Goal: Task Accomplishment & Management: Complete application form

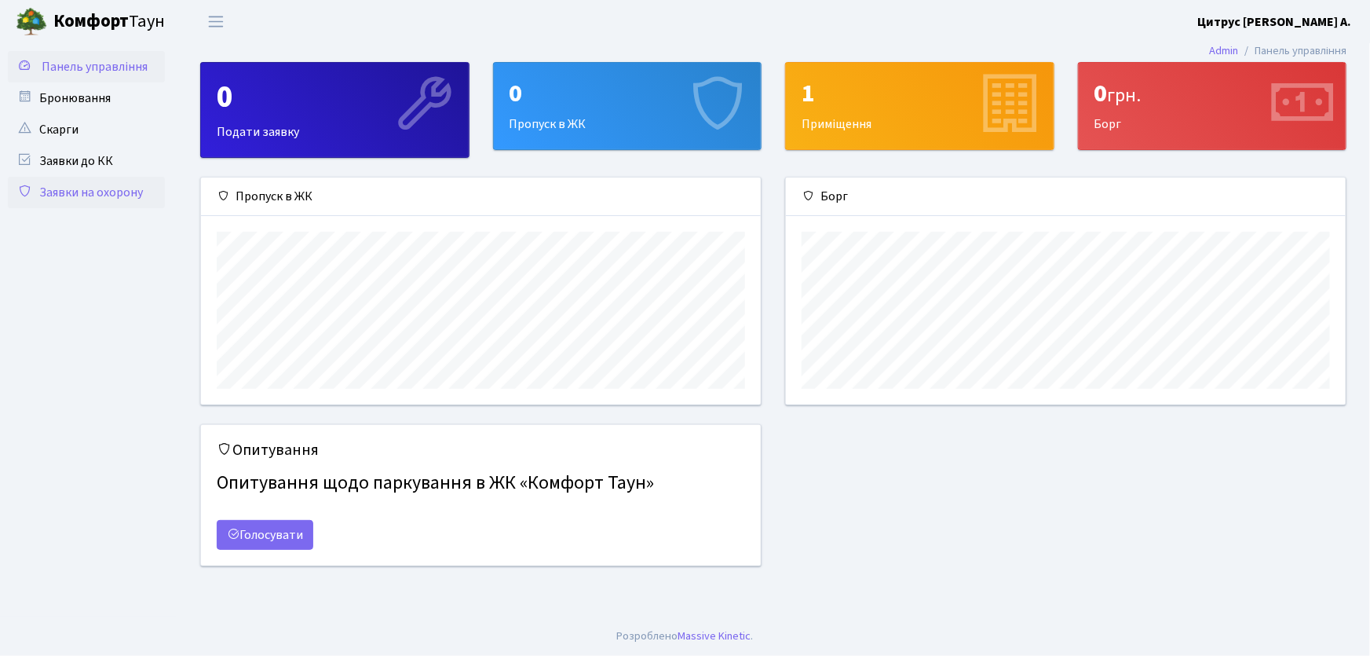
scroll to position [227, 560]
click at [104, 186] on link "Заявки на охорону" at bounding box center [86, 192] width 157 height 31
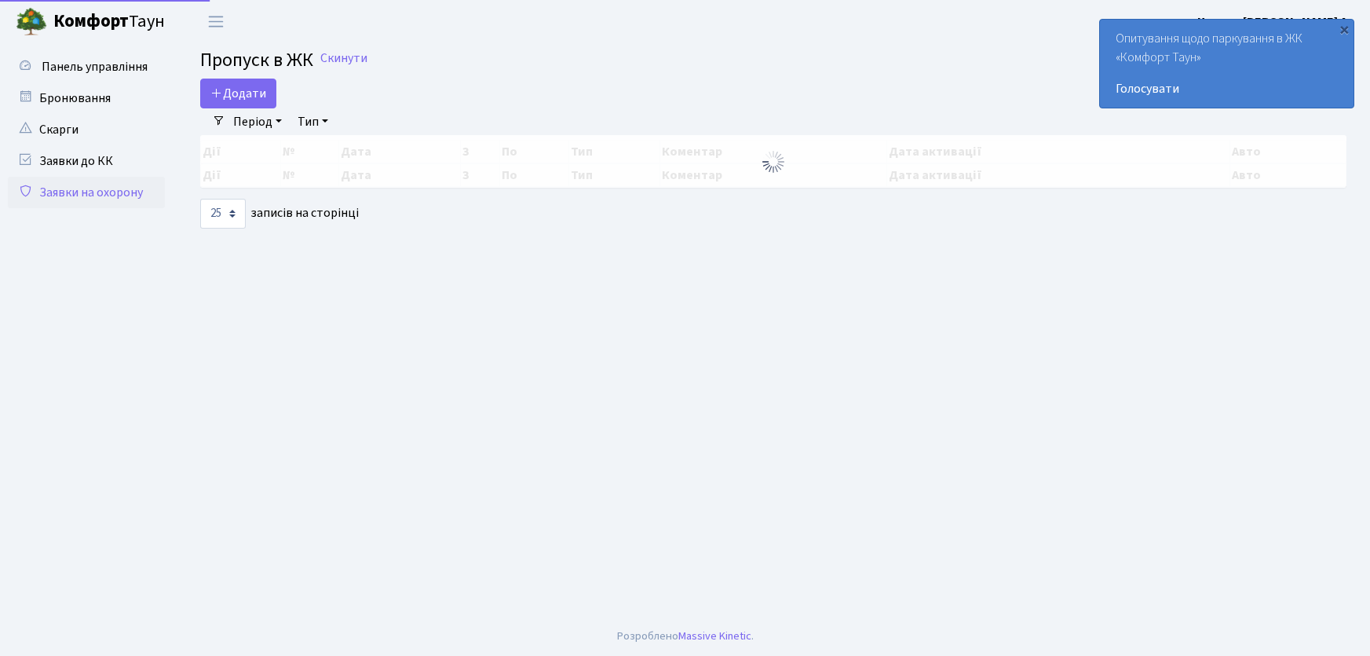
select select "25"
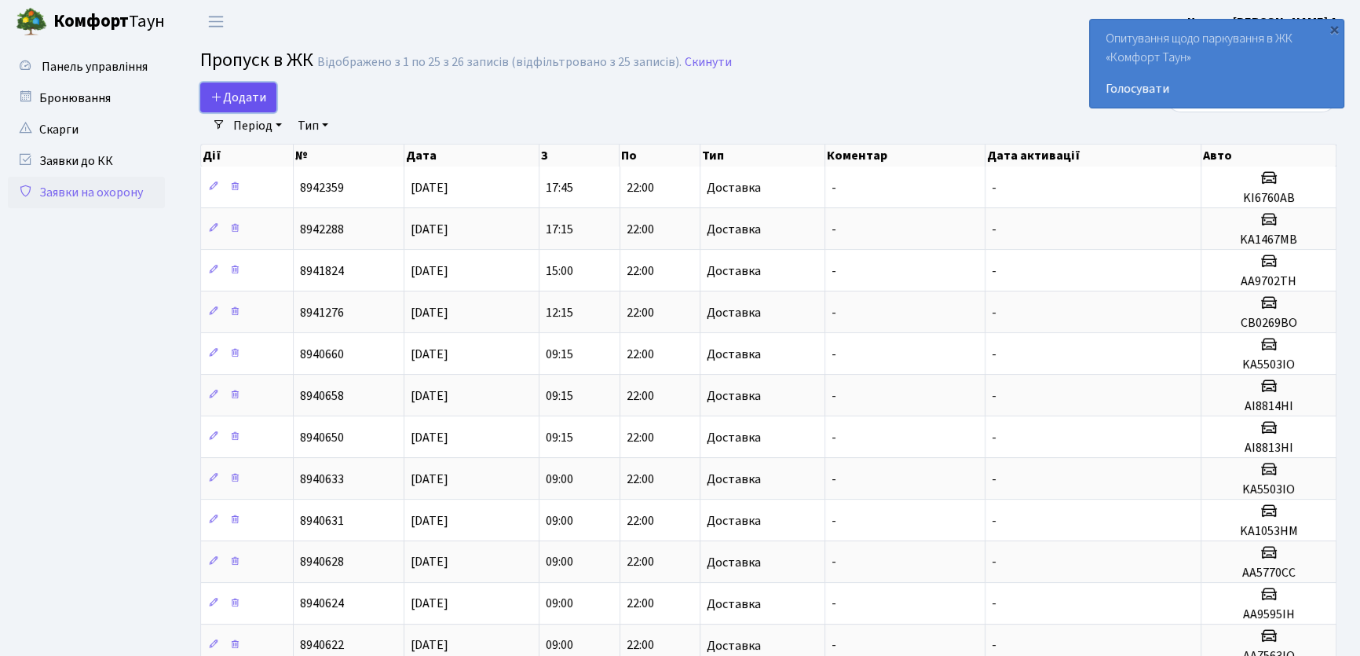
click at [236, 90] on span "Додати" at bounding box center [238, 97] width 56 height 17
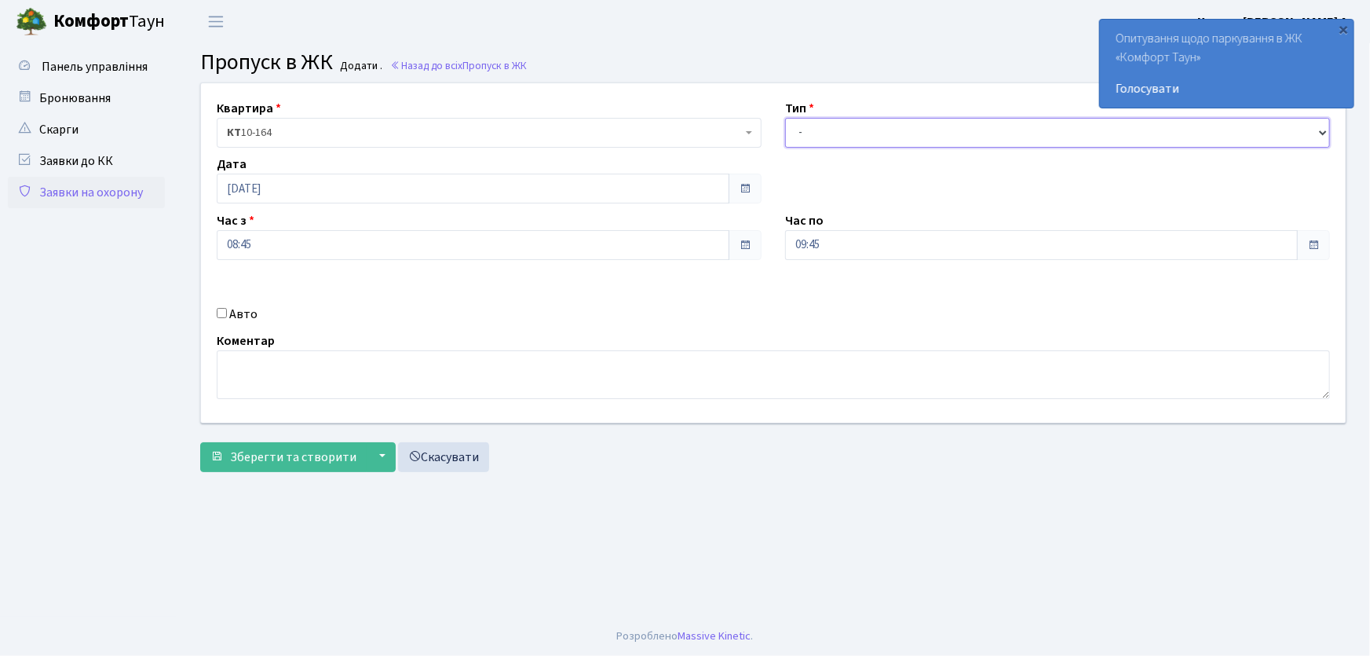
click at [865, 141] on select "- Доставка Таксі Гості Сервіс" at bounding box center [1057, 133] width 545 height 30
select select "1"
click at [785, 118] on select "- Доставка Таксі Гості Сервіс" at bounding box center [1057, 133] width 545 height 30
drag, startPoint x: 851, startPoint y: 238, endPoint x: 736, endPoint y: 256, distance: 116.8
click at [736, 256] on div "Квартира <b>КТ</b>&nbsp;&nbsp;&nbsp;&nbsp;10-164 КТ 10-164 Тип - Доставка Таксі…" at bounding box center [773, 252] width 1168 height 339
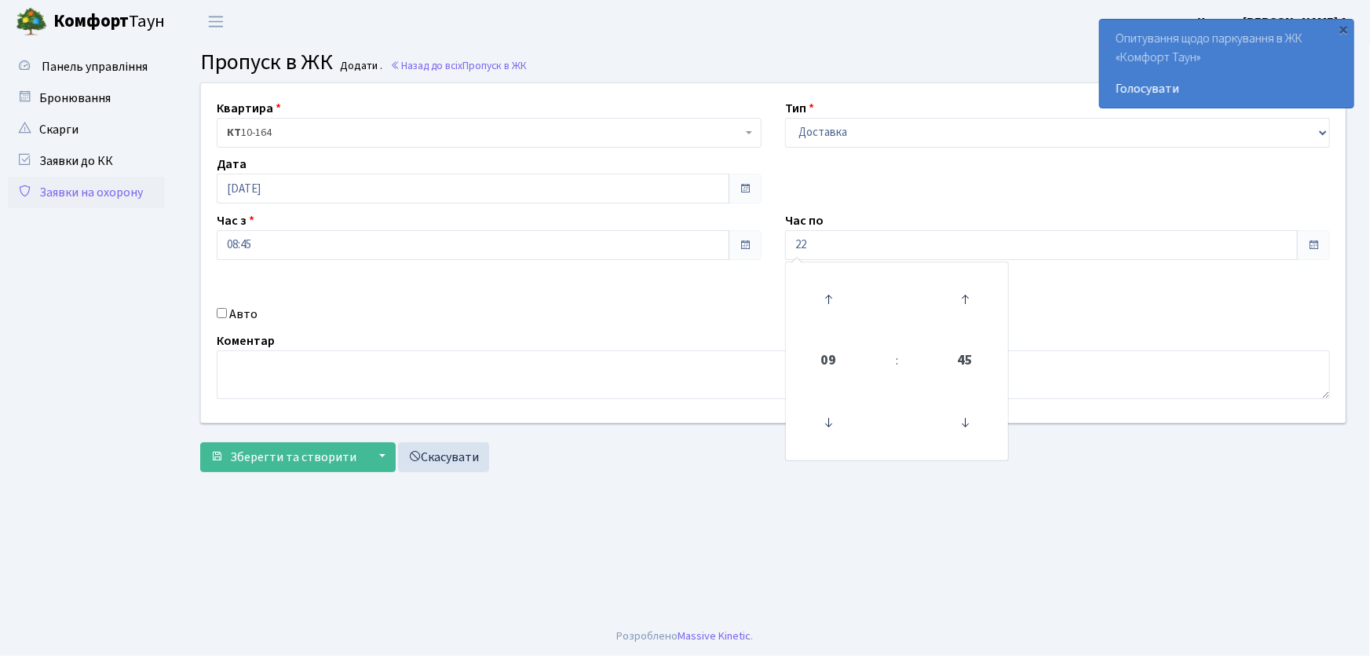
type input "22:00"
click at [225, 311] on input "Авто" at bounding box center [222, 313] width 10 height 10
checkbox input "true"
type input "f"
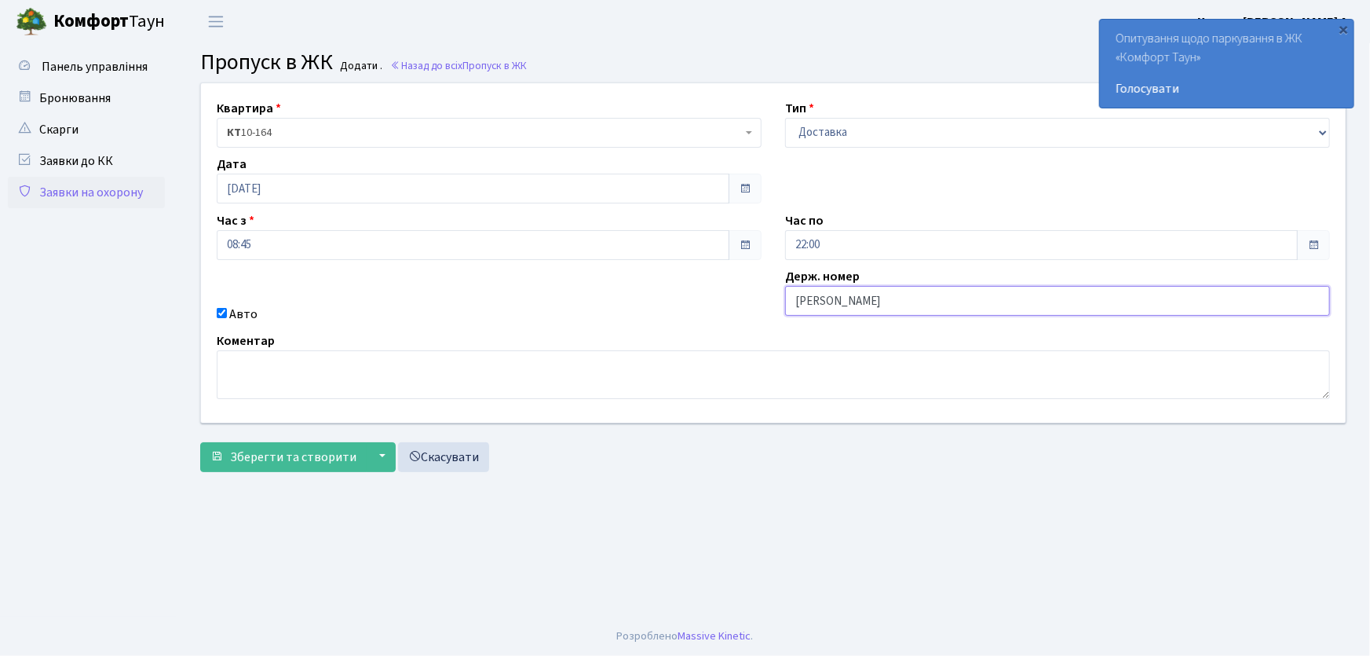
type input "АА7516PI"
click at [200, 442] on button "Зберегти та створити" at bounding box center [283, 457] width 166 height 30
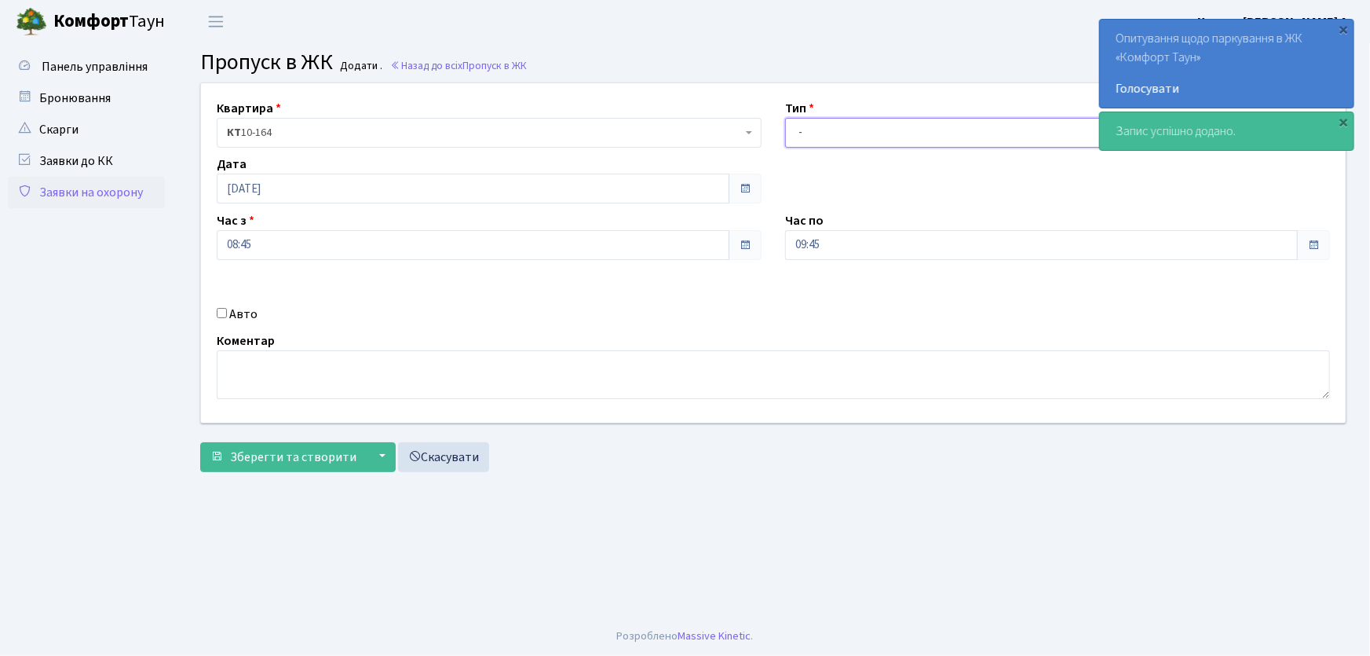
click at [812, 137] on select "- Доставка Таксі Гості Сервіс" at bounding box center [1057, 133] width 545 height 30
select select "1"
click at [785, 118] on select "- Доставка Таксі Гості Сервіс" at bounding box center [1057, 133] width 545 height 30
drag, startPoint x: 794, startPoint y: 237, endPoint x: 769, endPoint y: 239, distance: 25.2
click at [769, 239] on div "Квартира <b>КТ</b>&nbsp;&nbsp;&nbsp;&nbsp;10-164 КТ 10-164 Тип - Доставка Таксі…" at bounding box center [773, 252] width 1168 height 339
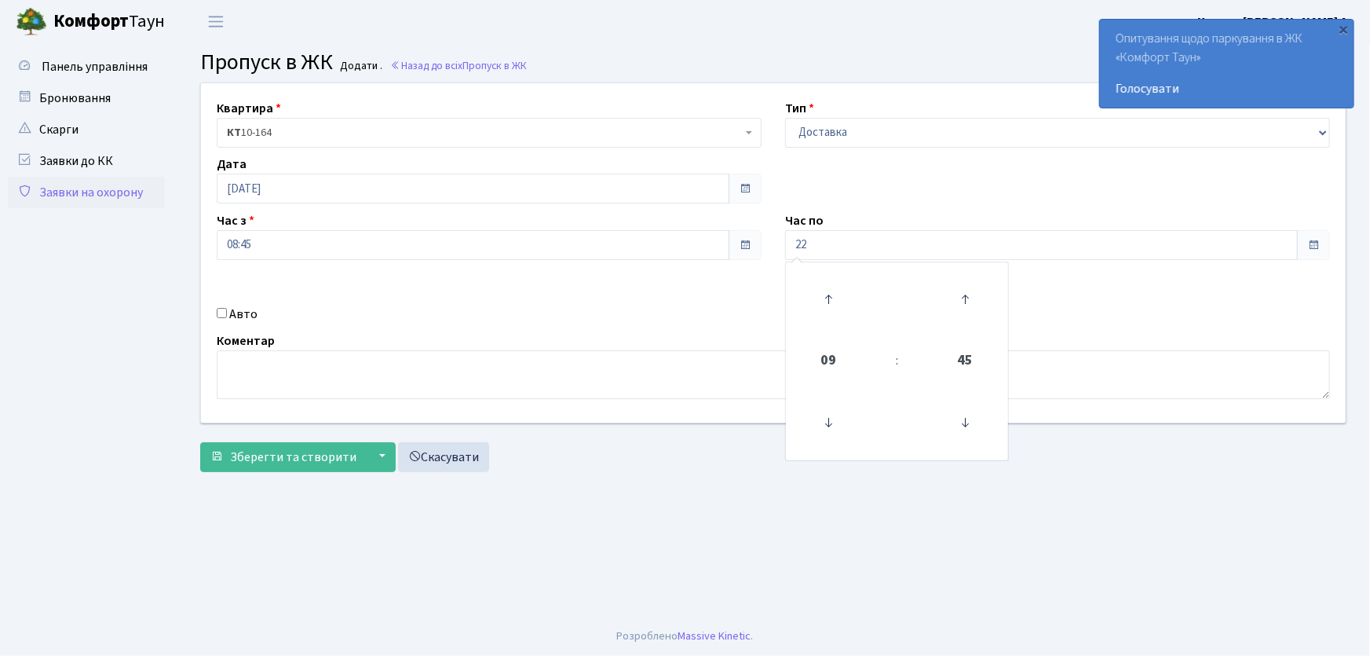
type input "22:00"
click at [220, 311] on input "Авто" at bounding box center [222, 313] width 10 height 10
checkbox input "true"
type input "АА7563ІО"
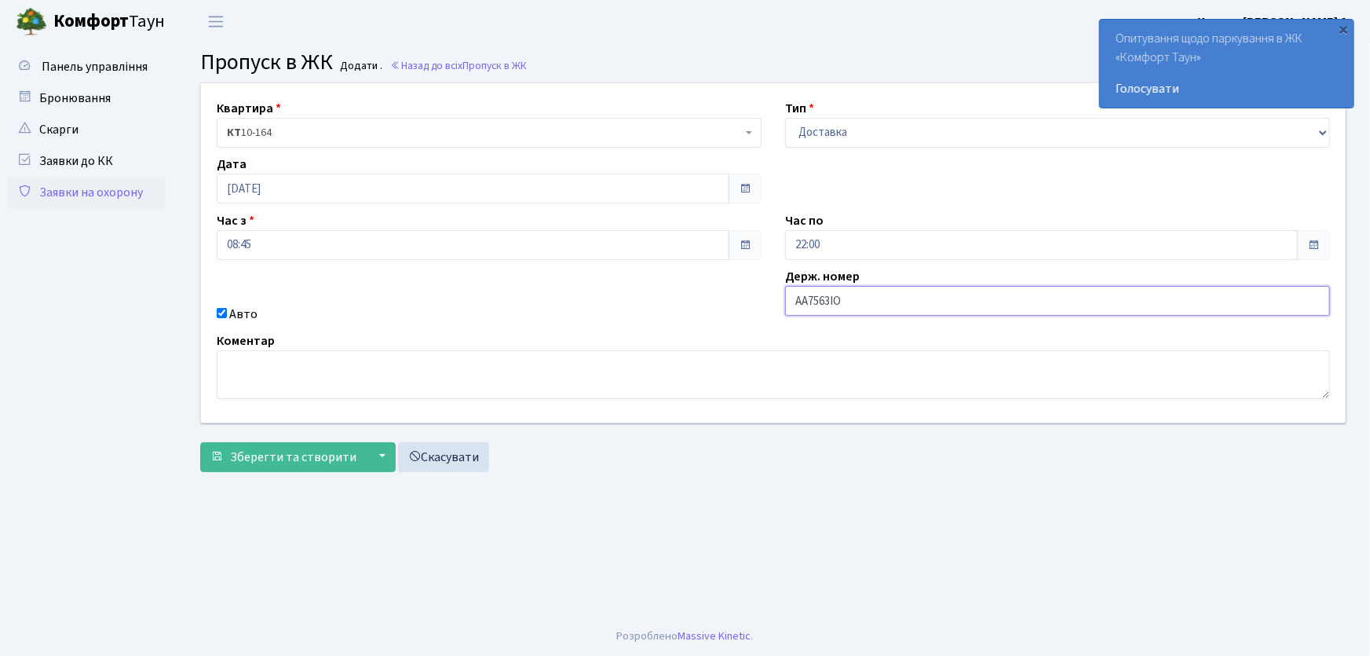
click at [200, 442] on button "Зберегти та створити" at bounding box center [283, 457] width 166 height 30
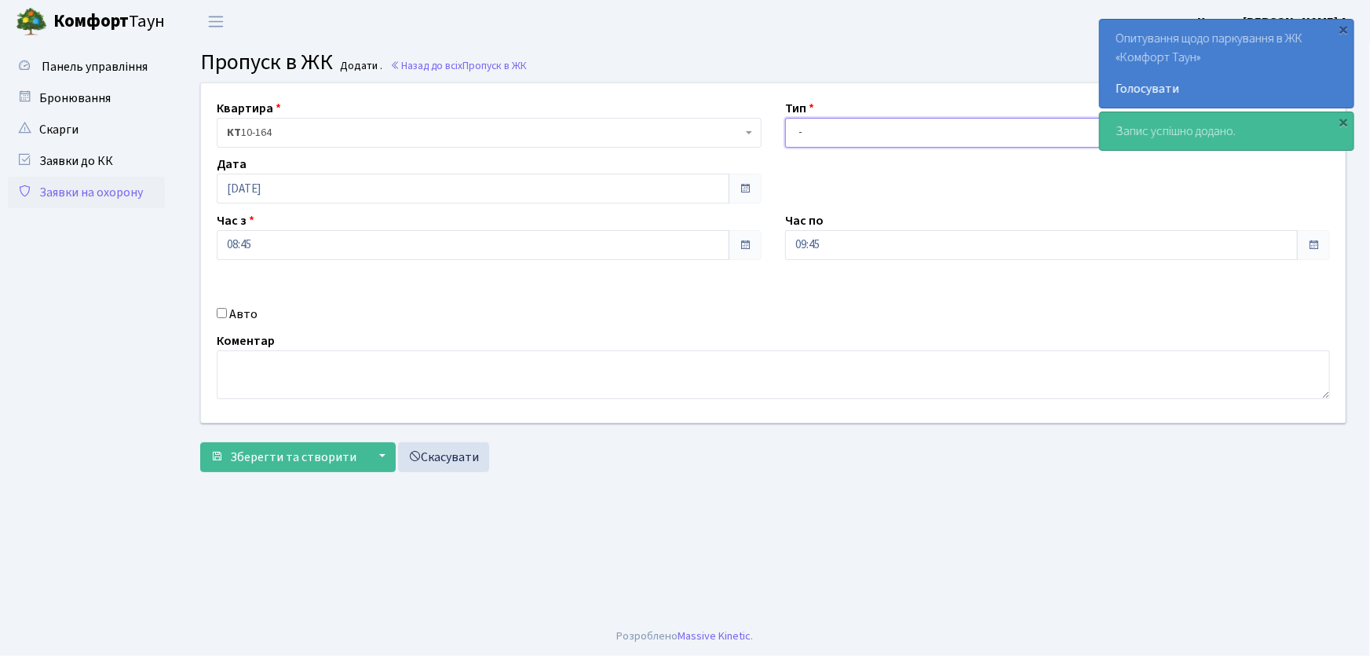
click at [819, 141] on select "- Доставка Таксі Гості Сервіс" at bounding box center [1057, 133] width 545 height 30
select select "1"
click at [785, 118] on select "- Доставка Таксі Гості Сервіс" at bounding box center [1057, 133] width 545 height 30
drag, startPoint x: 832, startPoint y: 238, endPoint x: 784, endPoint y: 246, distance: 48.5
click at [784, 246] on div "Час по 09:45 09 : 45 00 01 02 03 04 05 06 07 08 09 10 11 12 13 14 15 16 17 18 1…" at bounding box center [1057, 235] width 568 height 49
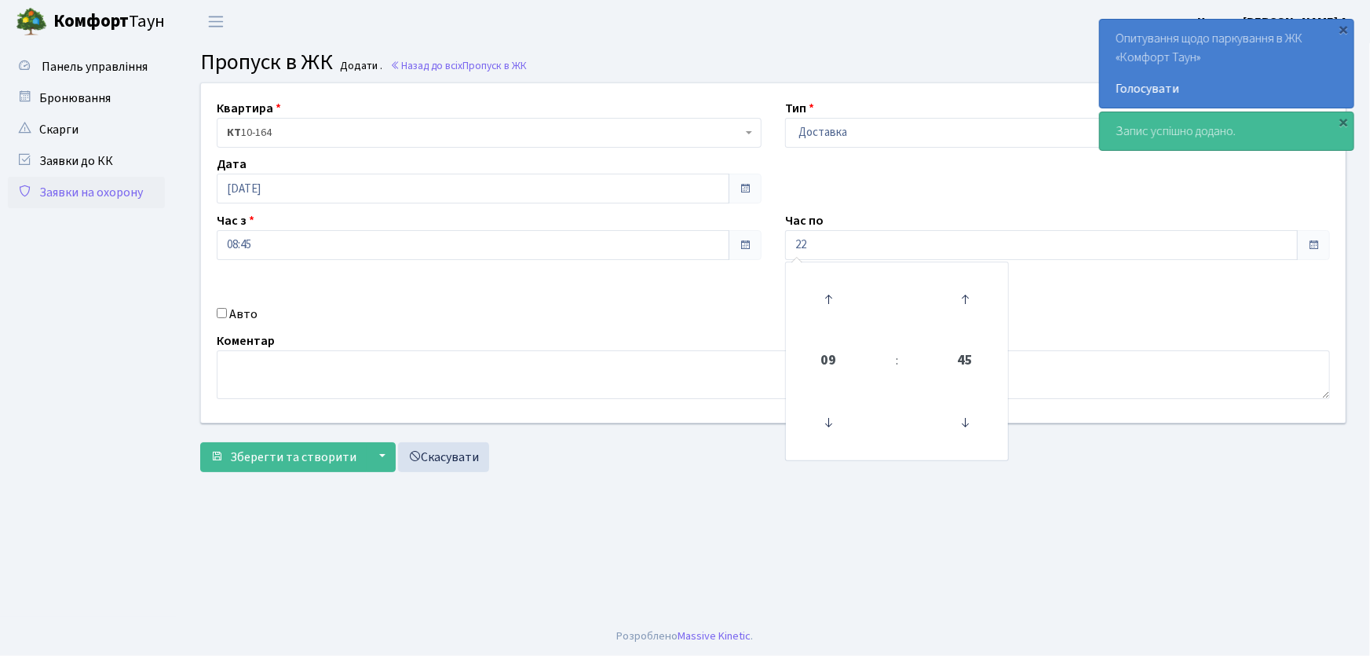
type input "22:00"
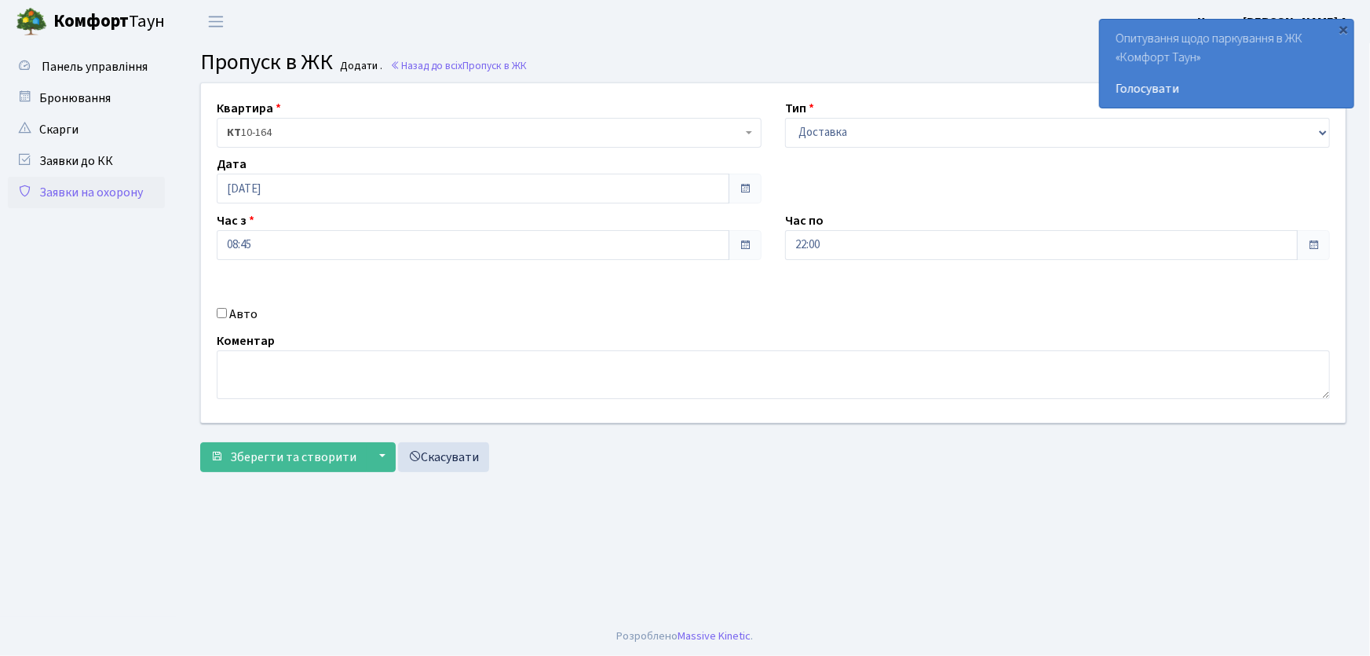
click at [219, 314] on input "Авто" at bounding box center [222, 313] width 10 height 10
checkbox input "true"
type input "АА9702ТН"
click at [200, 442] on button "Зберегти та створити" at bounding box center [283, 457] width 166 height 30
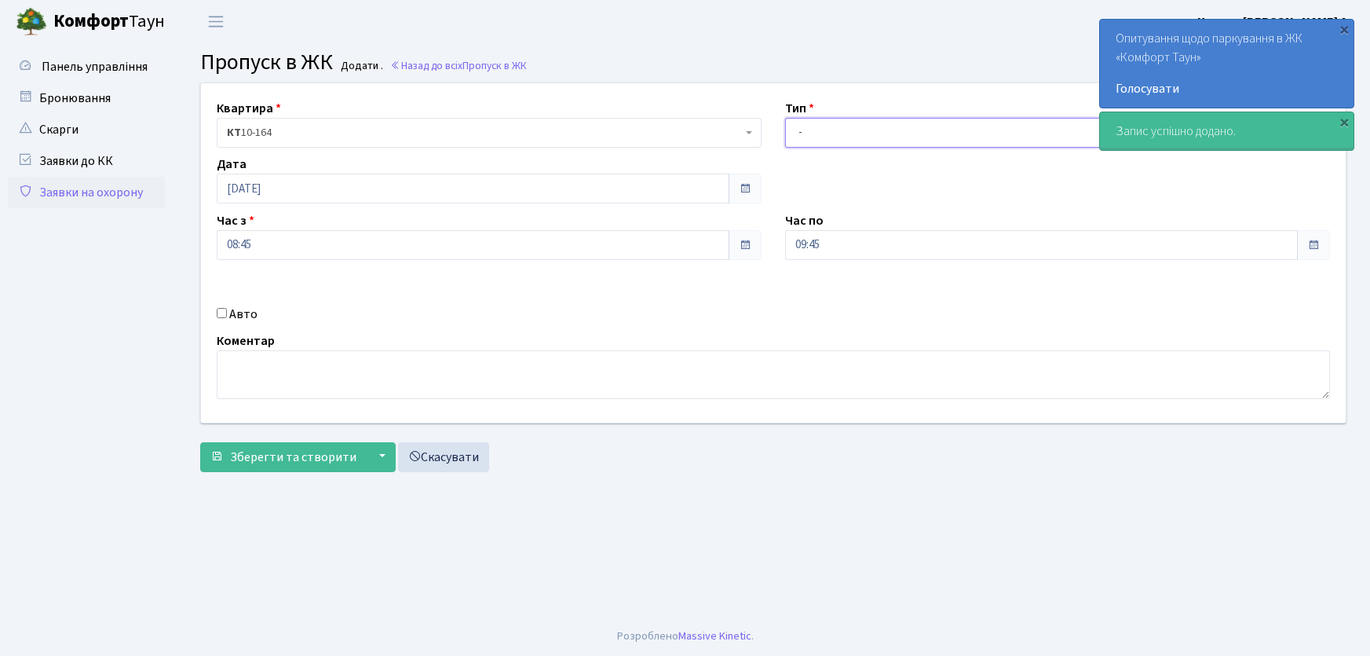
drag, startPoint x: 0, startPoint y: 0, endPoint x: 829, endPoint y: 144, distance: 841.5
click at [829, 133] on select "- Доставка Таксі Гості Сервіс" at bounding box center [1057, 133] width 545 height 30
select select "1"
click at [785, 118] on select "- Доставка Таксі Гості Сервіс" at bounding box center [1057, 133] width 545 height 30
drag, startPoint x: 802, startPoint y: 243, endPoint x: 777, endPoint y: 243, distance: 25.9
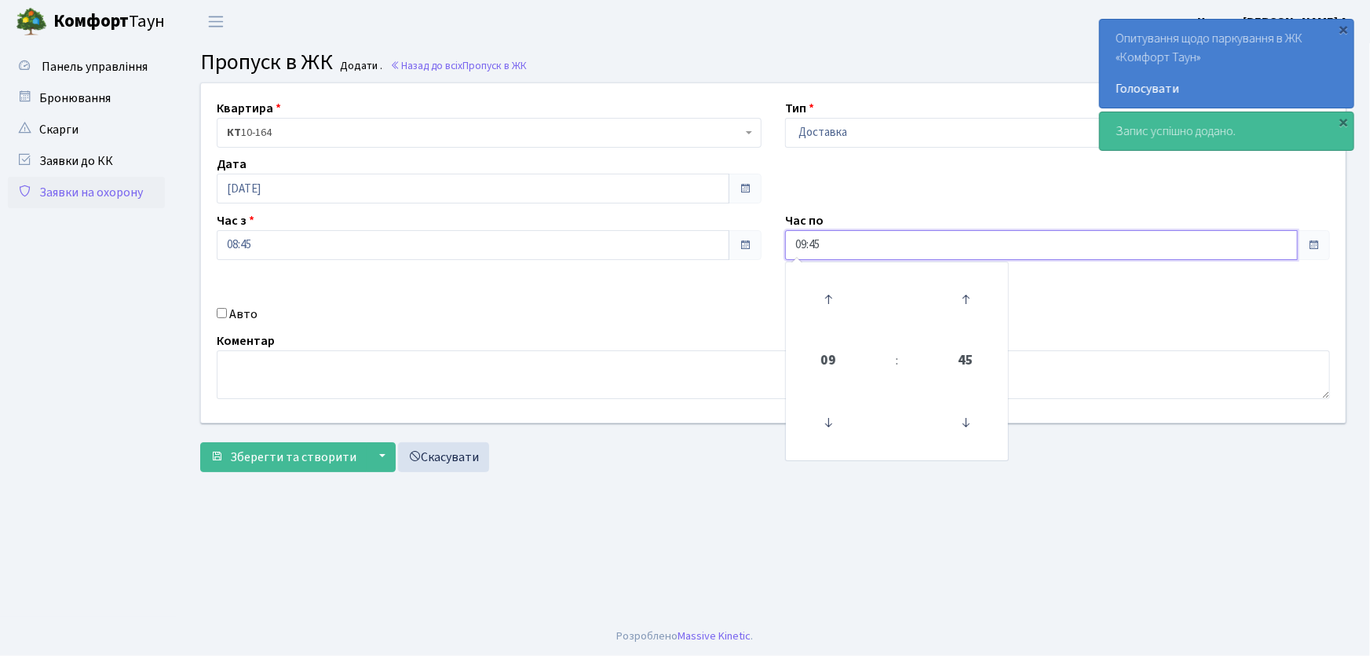
click at [777, 243] on div "Час по 09:45 09 : 45 00 01 02 03 04 05 06 07 08 09 10 11 12 13 14 15 16 17 18 1…" at bounding box center [1057, 235] width 568 height 49
type input "22:00"
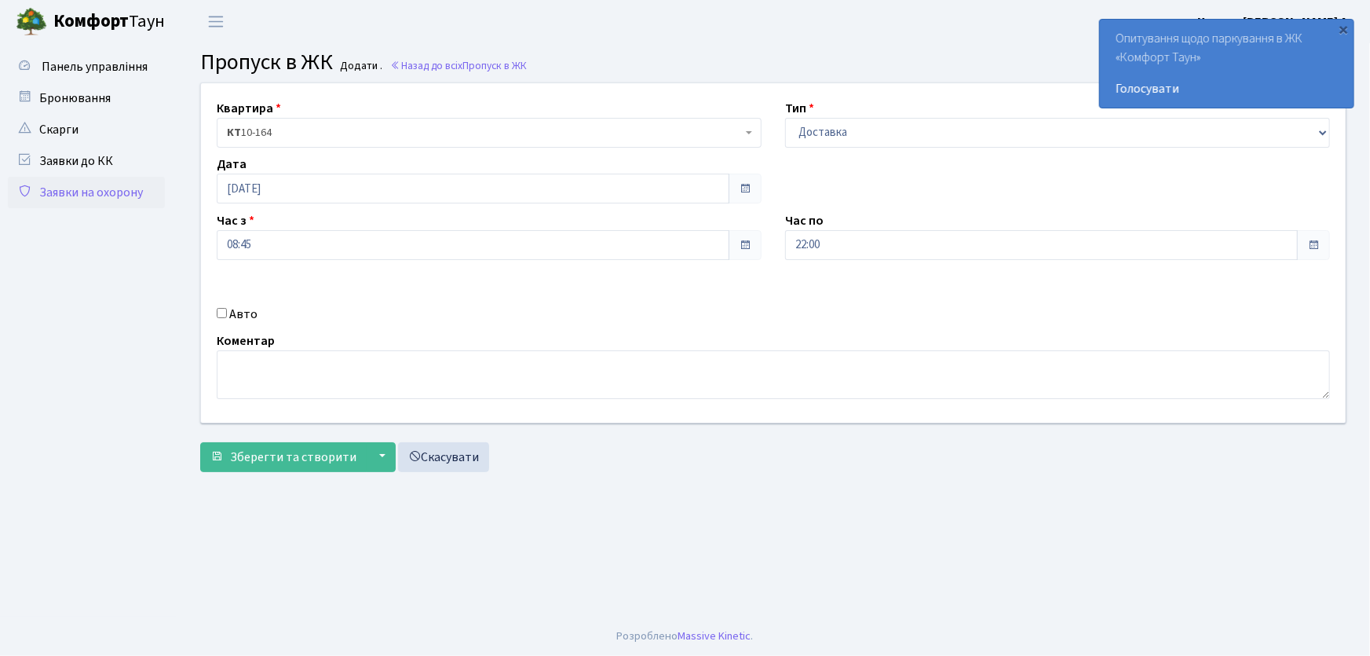
click at [219, 314] on input "Авто" at bounding box center [222, 313] width 10 height 10
checkbox input "true"
type input "АІ1550РС"
click at [200, 442] on button "Зберегти та створити" at bounding box center [283, 457] width 166 height 30
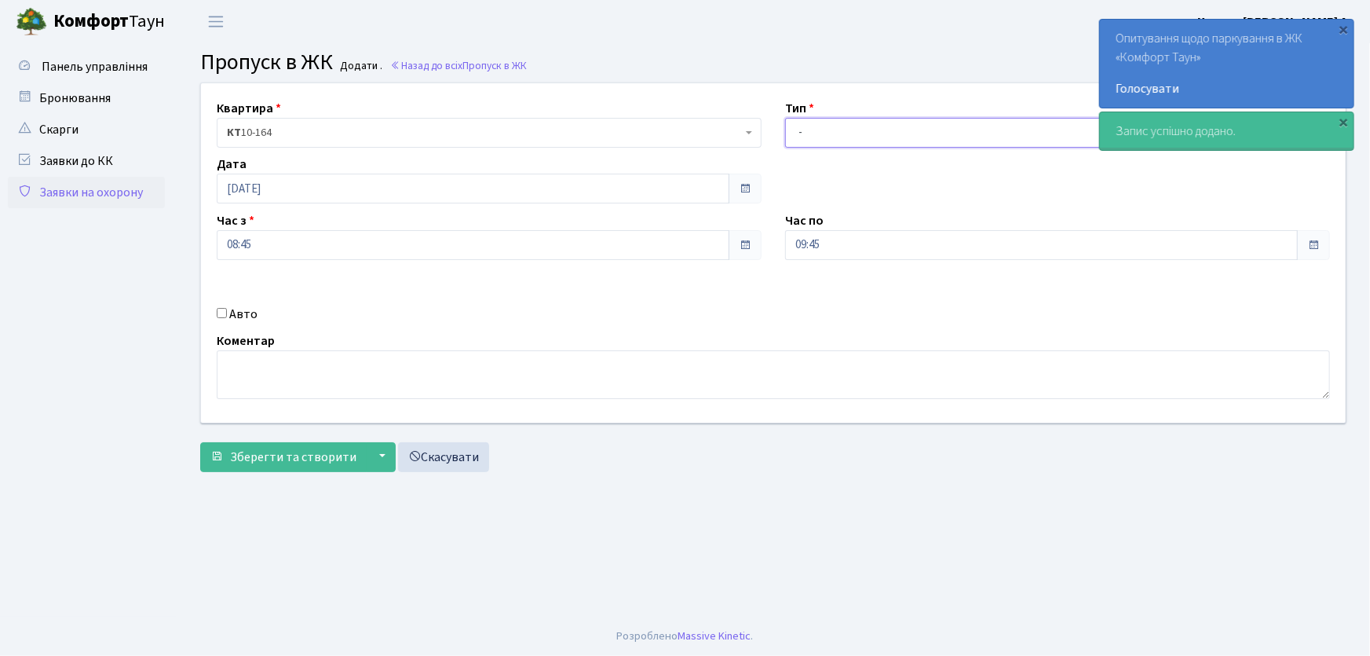
click at [810, 129] on select "- Доставка Таксі Гості Сервіс" at bounding box center [1057, 133] width 545 height 30
select select "1"
click at [785, 118] on select "- Доставка Таксі Гості Сервіс" at bounding box center [1057, 133] width 545 height 30
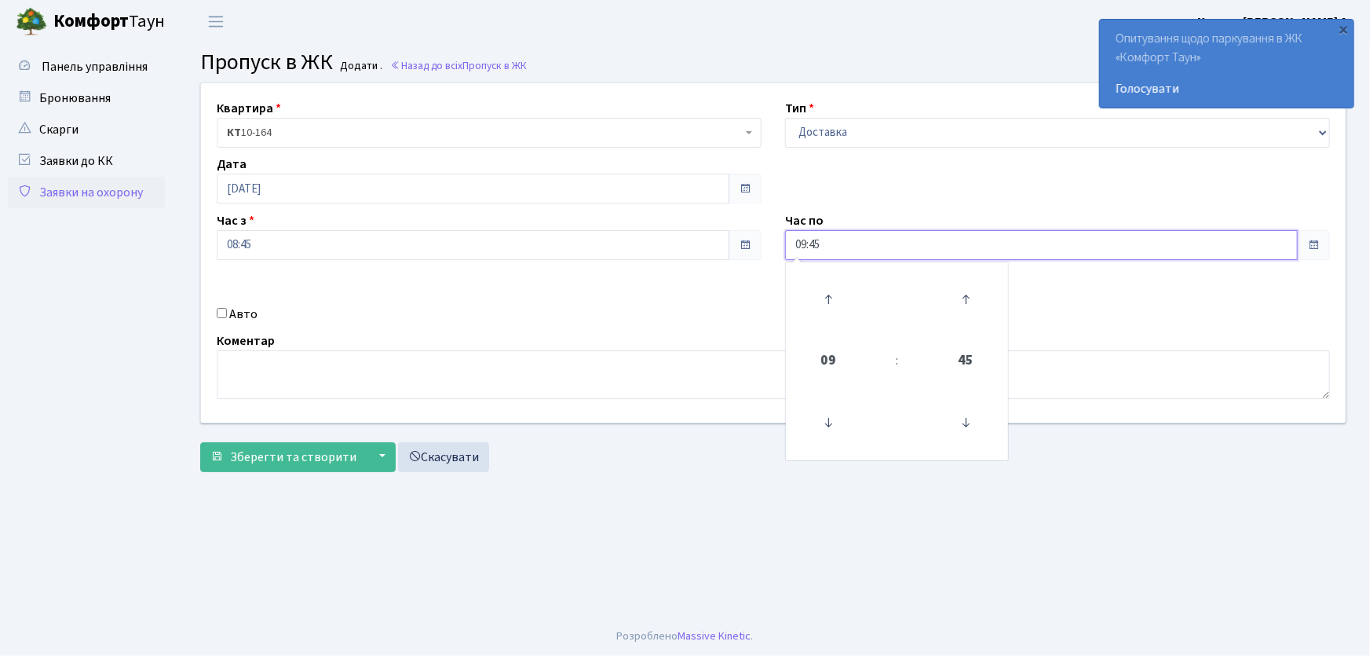
drag, startPoint x: 832, startPoint y: 250, endPoint x: 784, endPoint y: 251, distance: 47.9
click at [785, 251] on input "09:45" at bounding box center [1041, 245] width 513 height 30
type input "22:00"
drag, startPoint x: 221, startPoint y: 309, endPoint x: 221, endPoint y: 317, distance: 7.9
click at [220, 309] on input "Авто" at bounding box center [222, 313] width 10 height 10
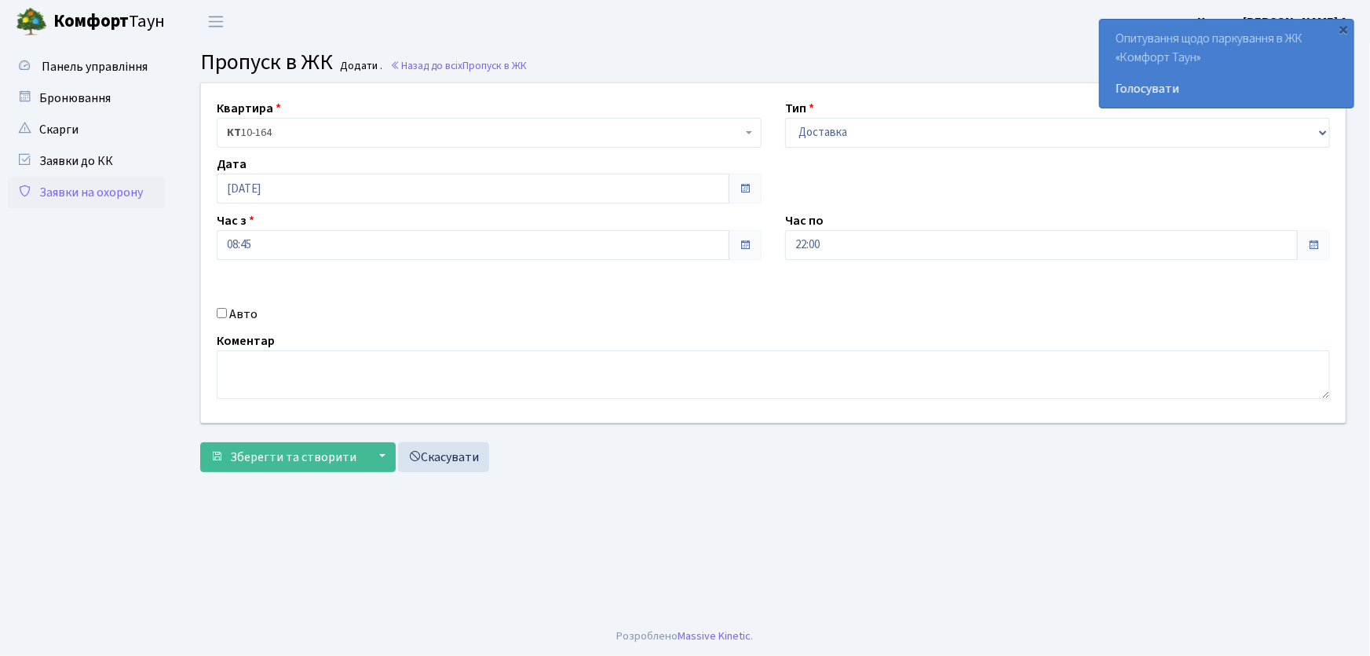
checkbox input "true"
type input "КА1053НМ"
click at [200, 442] on button "Зберегти та створити" at bounding box center [283, 457] width 166 height 30
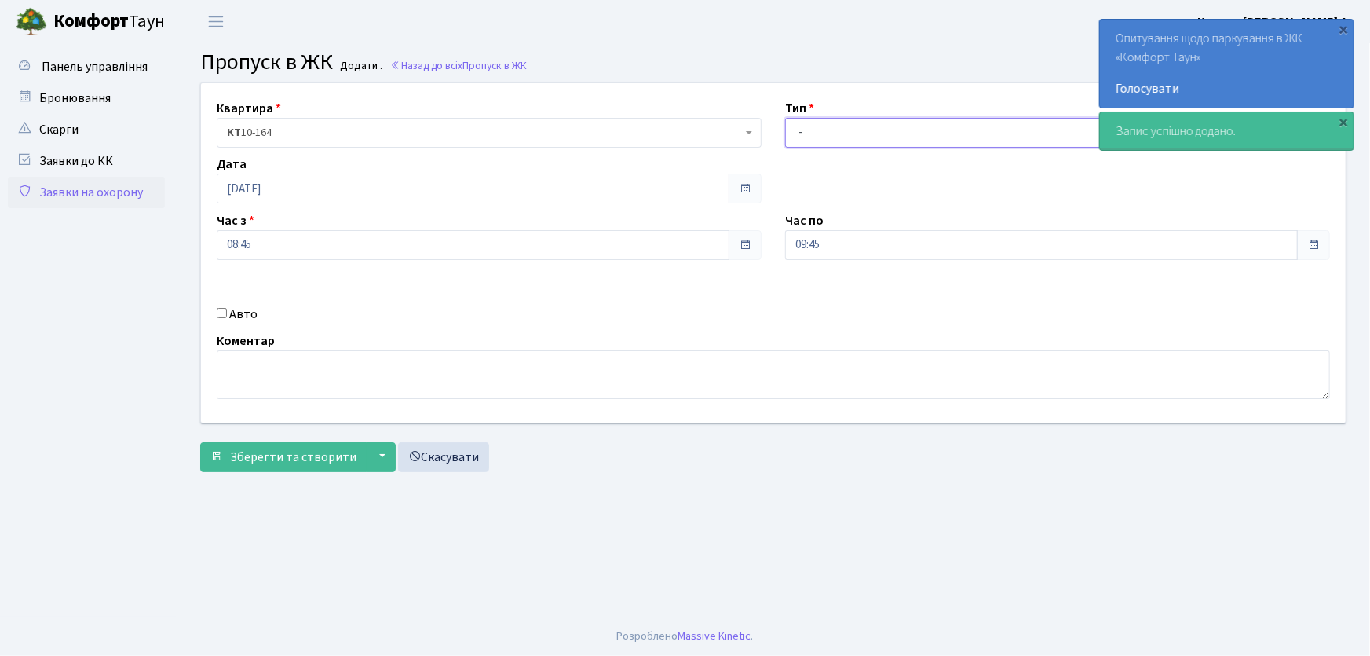
click at [817, 138] on select "- Доставка Таксі Гості Сервіс" at bounding box center [1057, 133] width 545 height 30
select select "1"
click at [785, 118] on select "- Доставка Таксі Гості Сервіс" at bounding box center [1057, 133] width 545 height 30
drag, startPoint x: 858, startPoint y: 244, endPoint x: 740, endPoint y: 251, distance: 118.0
click at [740, 251] on div "Квартира <b>КТ</b>&nbsp;&nbsp;&nbsp;&nbsp;10-164 КТ 10-164 Тип - Доставка Таксі…" at bounding box center [773, 252] width 1168 height 339
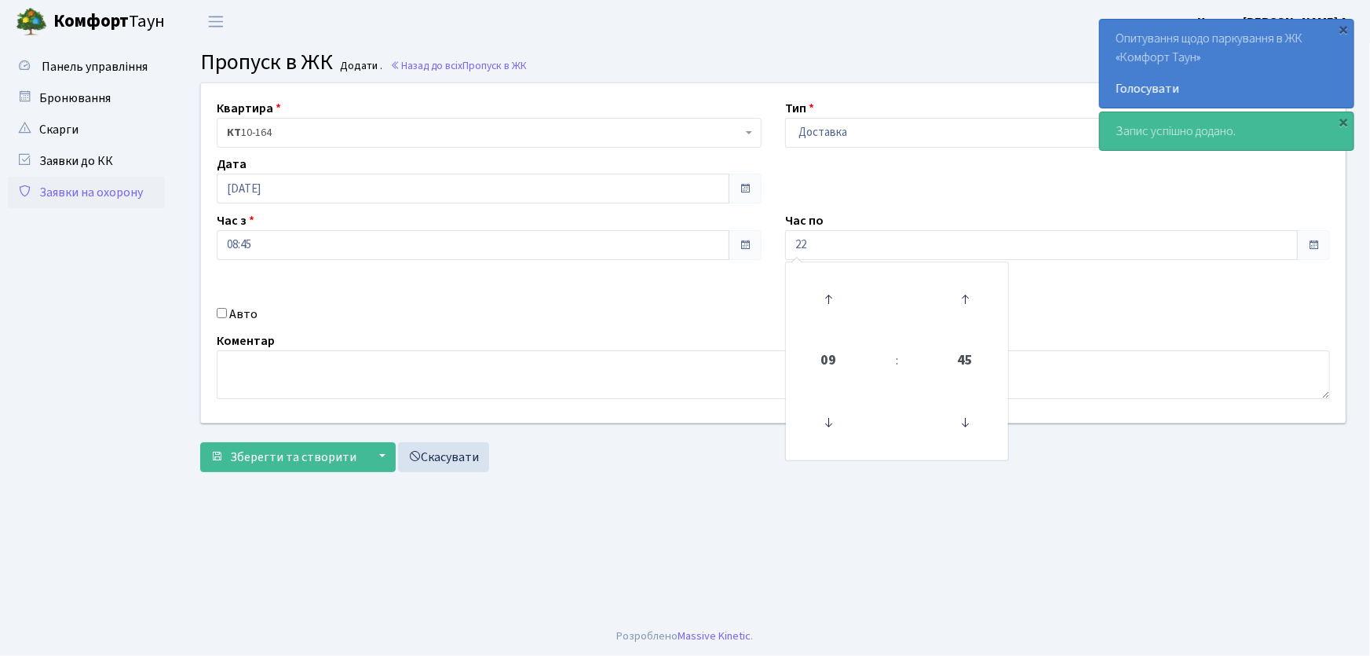
type input "22:00"
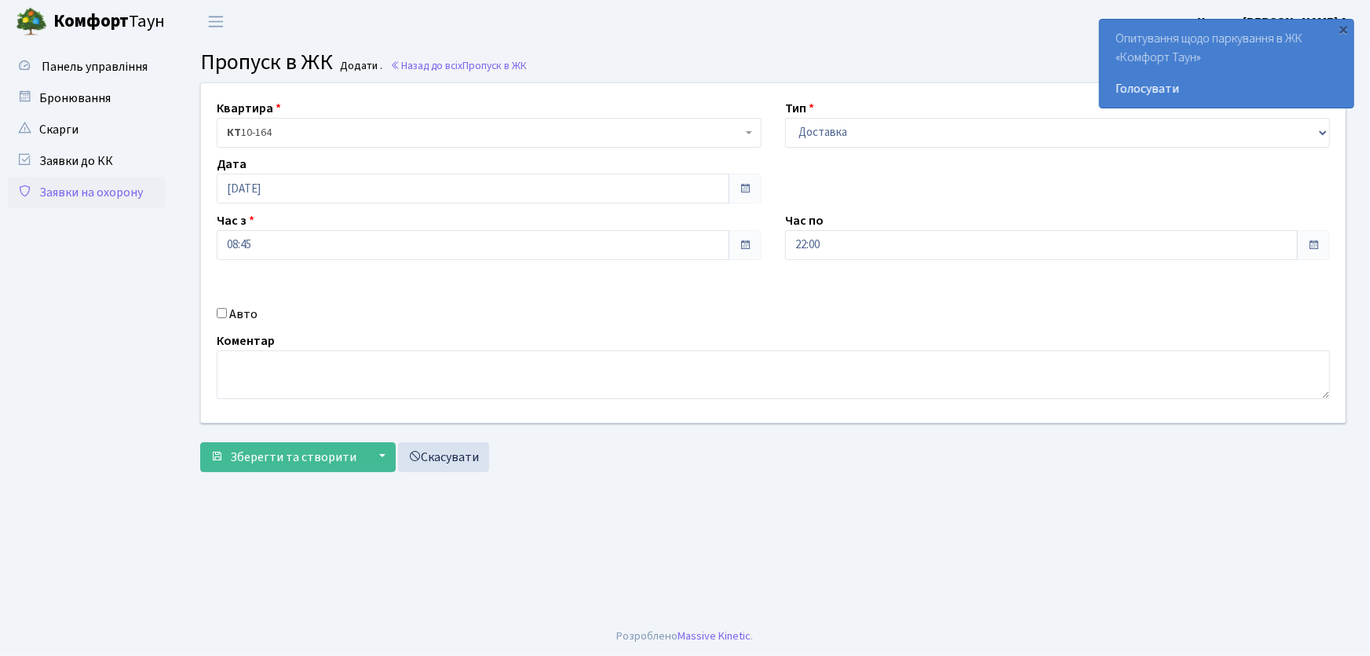
click at [221, 313] on input "Авто" at bounding box center [222, 313] width 10 height 10
checkbox input "true"
type input "КА5504РА"
click at [200, 442] on button "Зберегти та створити" at bounding box center [283, 457] width 166 height 30
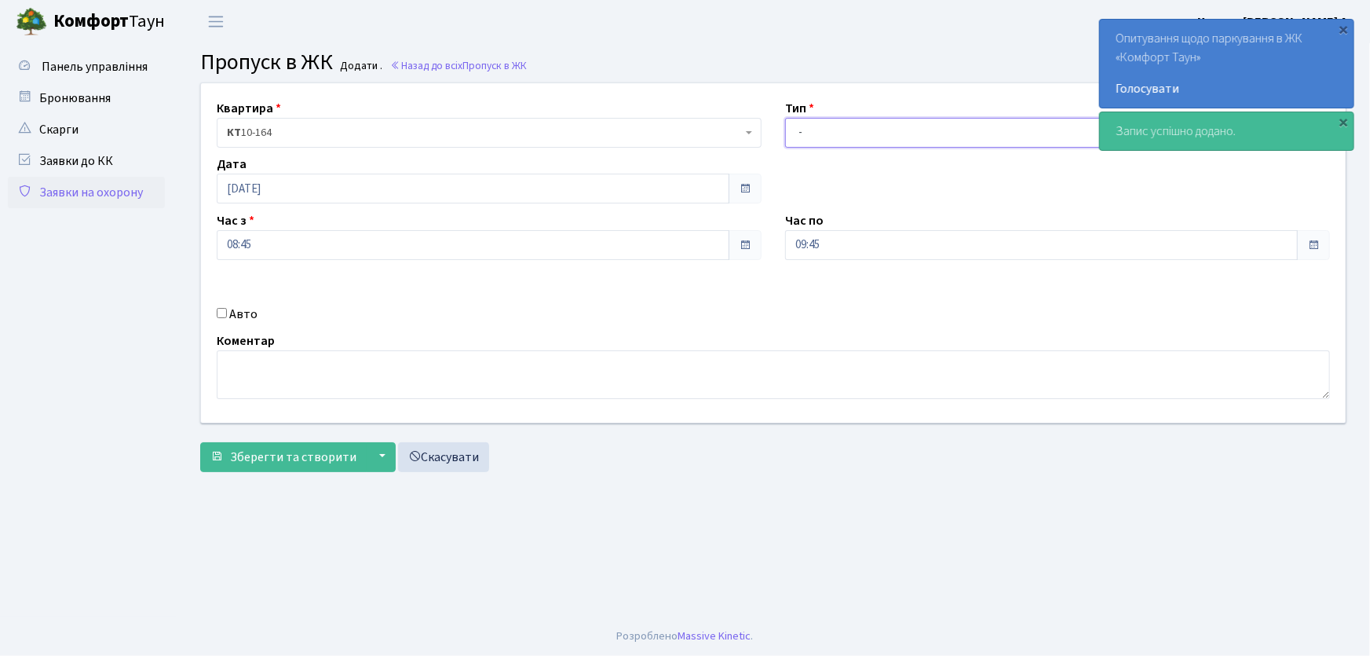
drag, startPoint x: 809, startPoint y: 131, endPoint x: 816, endPoint y: 145, distance: 15.8
click at [809, 131] on select "- Доставка Таксі Гості Сервіс" at bounding box center [1057, 133] width 545 height 30
select select "1"
click at [785, 118] on select "- Доставка Таксі Гості Сервіс" at bounding box center [1057, 133] width 545 height 30
drag, startPoint x: 847, startPoint y: 232, endPoint x: 755, endPoint y: 242, distance: 93.2
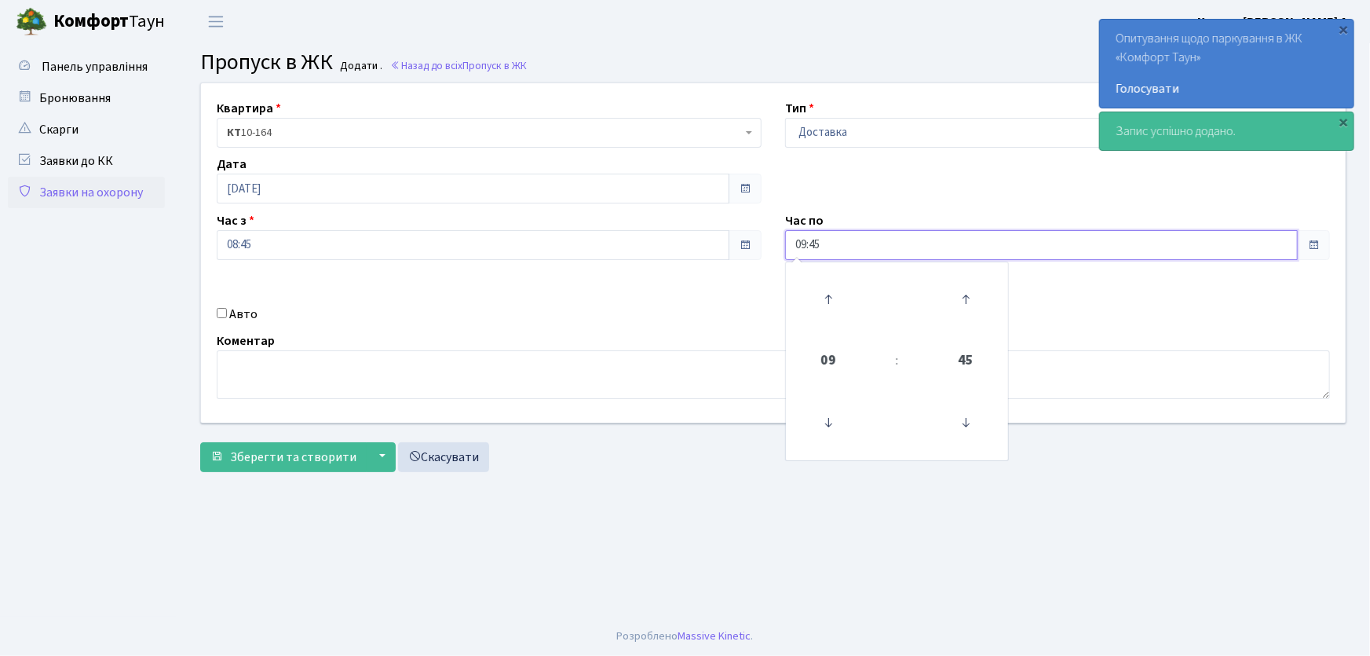
click at [755, 242] on div "Квартира <b>КТ</b>&nbsp;&nbsp;&nbsp;&nbsp;10-164 КТ 10-164 Тип - Доставка Таксі…" at bounding box center [773, 252] width 1168 height 339
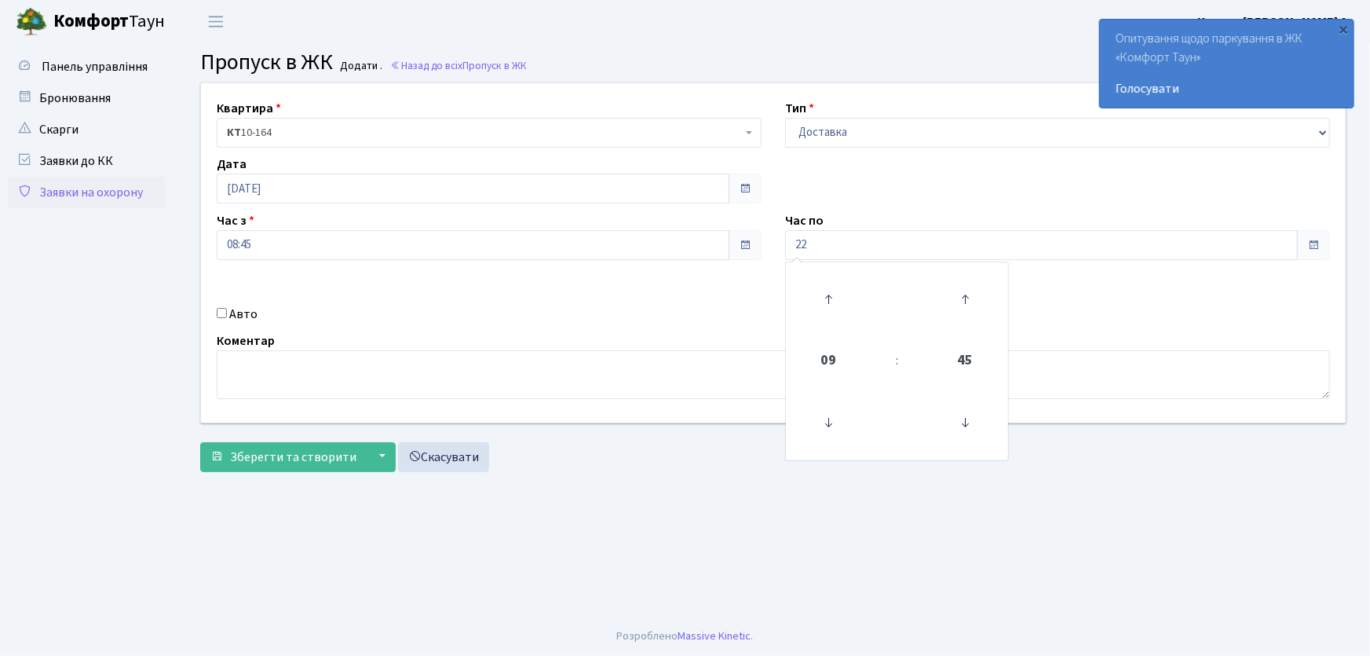
type input "22:00"
click at [223, 309] on input "Авто" at bounding box center [222, 313] width 10 height 10
checkbox input "true"
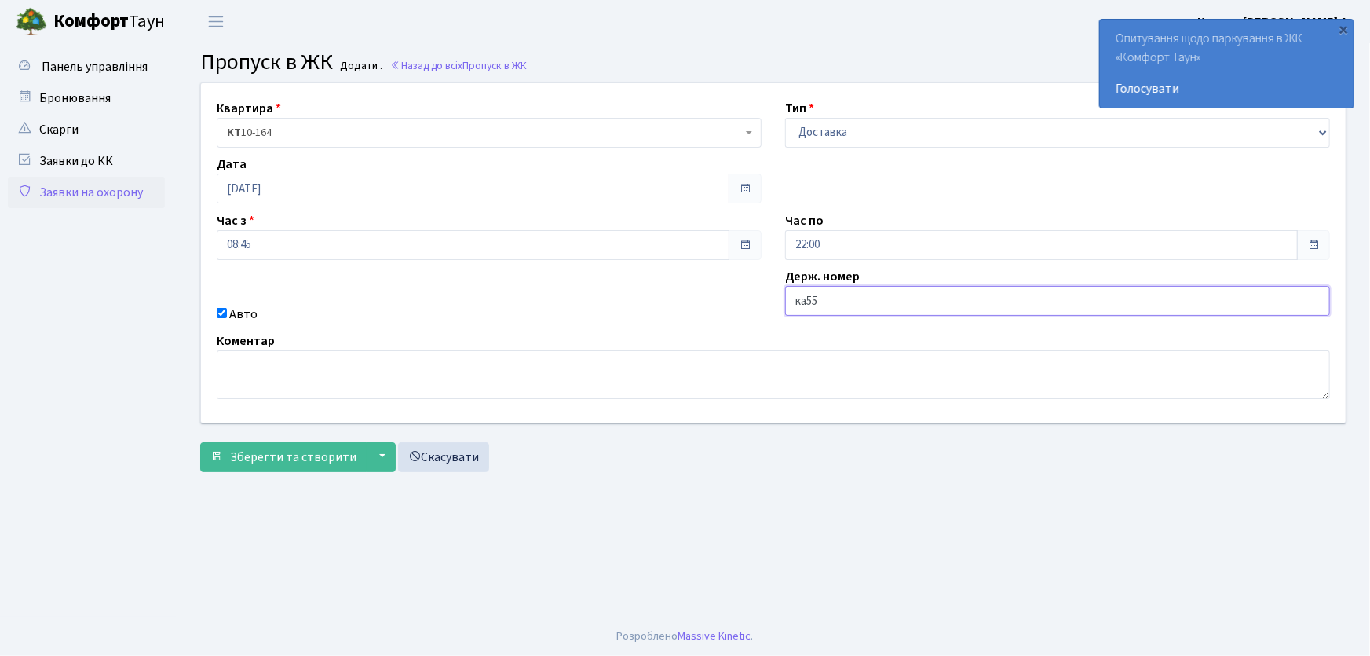
type input "КА5503ІО"
click at [200, 442] on button "Зберегти та створити" at bounding box center [283, 457] width 166 height 30
click at [810, 137] on select "- Доставка Таксі Гості Сервіс" at bounding box center [1057, 133] width 545 height 30
select select "1"
click at [785, 118] on select "- Доставка Таксі Гості Сервіс" at bounding box center [1057, 133] width 545 height 30
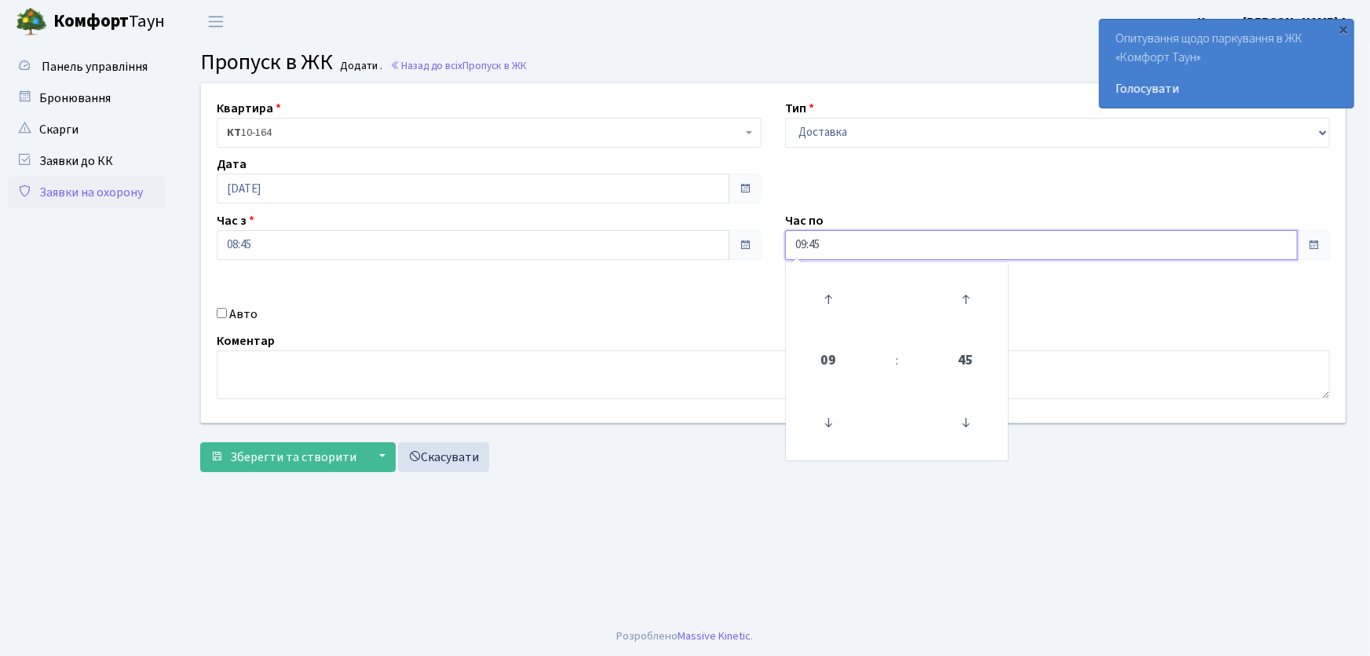
drag, startPoint x: 841, startPoint y: 238, endPoint x: 744, endPoint y: 252, distance: 97.6
click at [744, 252] on div "Квартира <b>КТ</b>&nbsp;&nbsp;&nbsp;&nbsp;10-164 КТ 10-164 Тип - Доставка Таксі…" at bounding box center [773, 252] width 1168 height 339
type input "22:00"
click at [221, 314] on input "Авто" at bounding box center [222, 313] width 10 height 10
checkbox input "true"
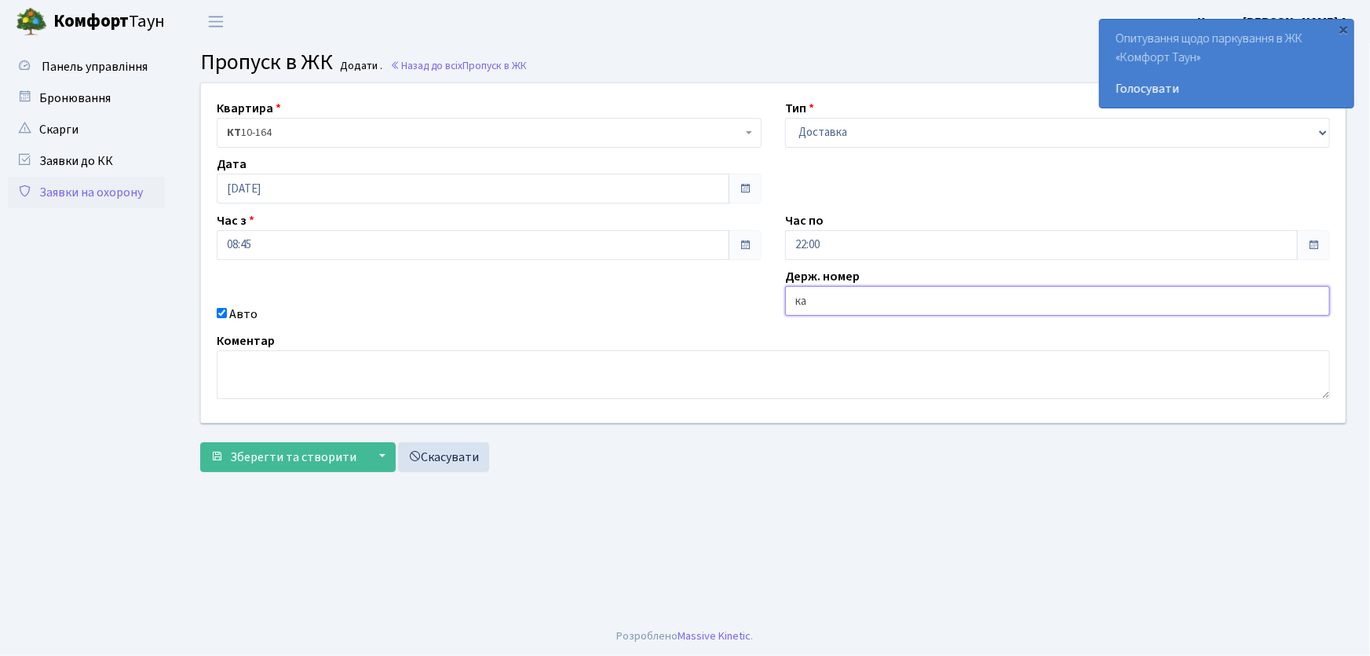
type input "КА3308МІ"
click at [200, 442] on button "Зберегти та створити" at bounding box center [283, 457] width 166 height 30
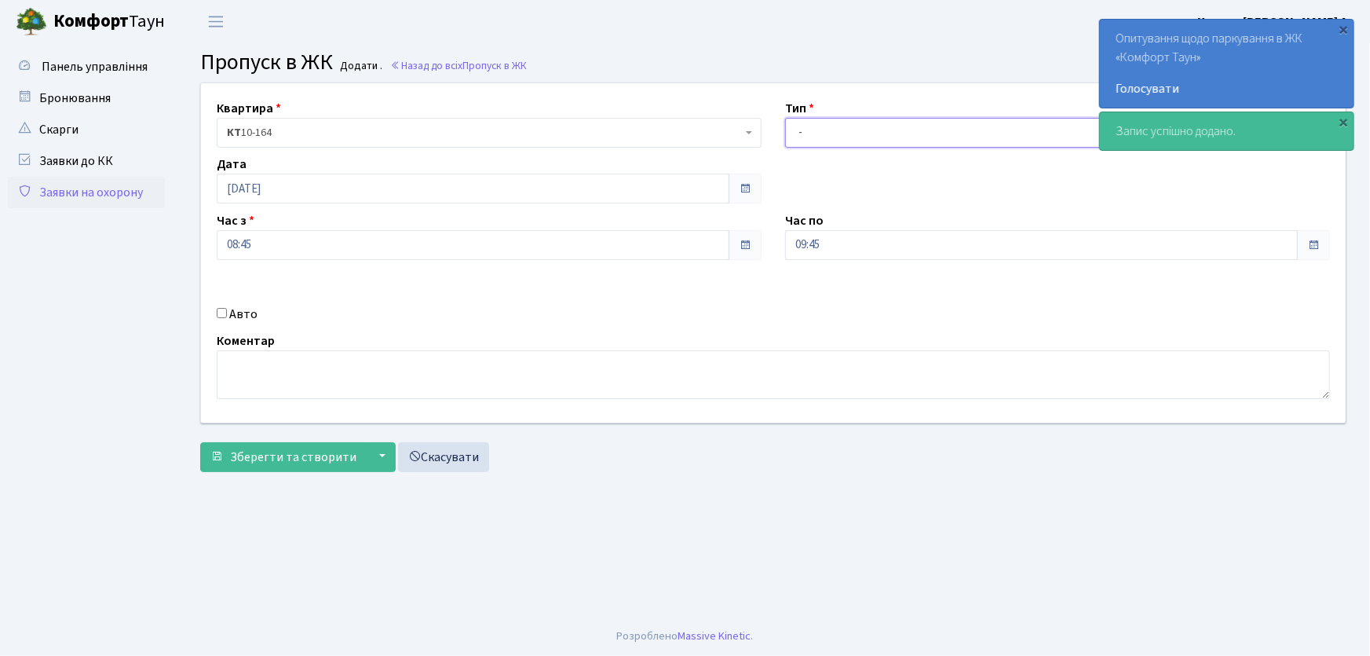
click at [812, 131] on select "- Доставка Таксі Гості Сервіс" at bounding box center [1057, 133] width 545 height 30
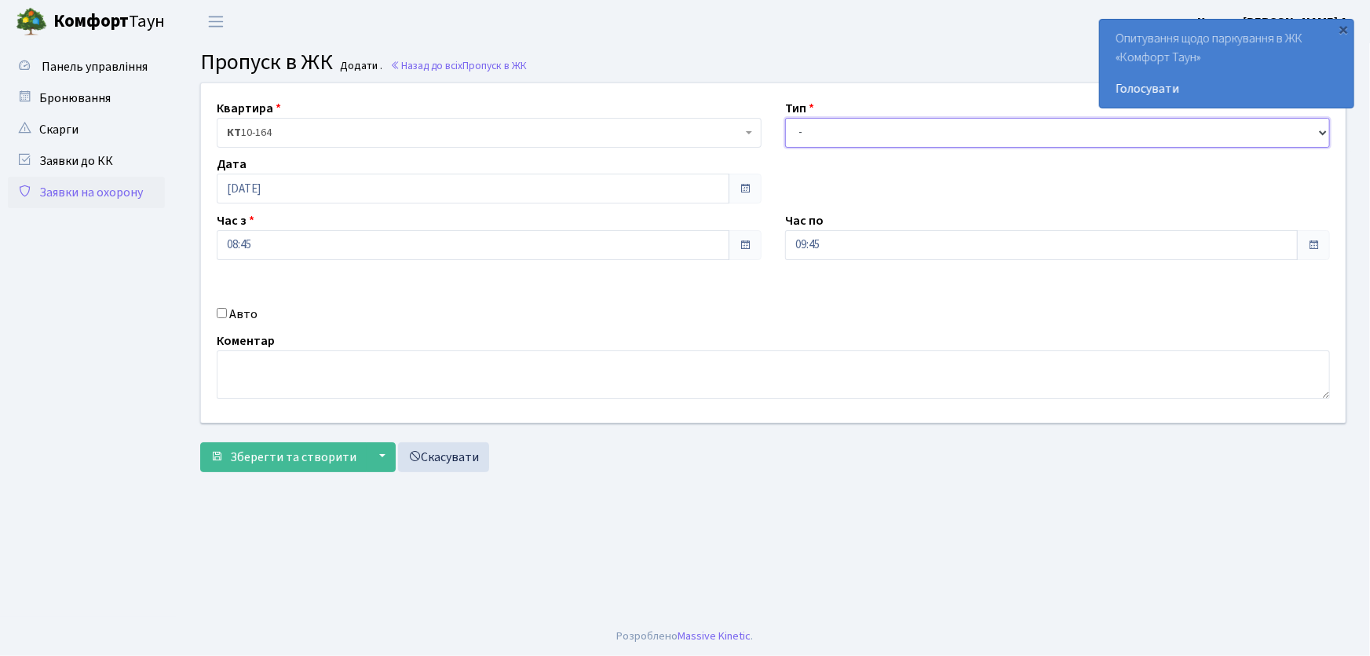
select select "1"
click at [785, 118] on select "- Доставка Таксі Гості Сервіс" at bounding box center [1057, 133] width 545 height 30
drag, startPoint x: 826, startPoint y: 248, endPoint x: 755, endPoint y: 247, distance: 71.5
click at [755, 247] on div "Квартира <b>КТ</b>&nbsp;&nbsp;&nbsp;&nbsp;10-164 КТ 10-164 Тип - Доставка Таксі…" at bounding box center [773, 252] width 1168 height 339
type input "22:00"
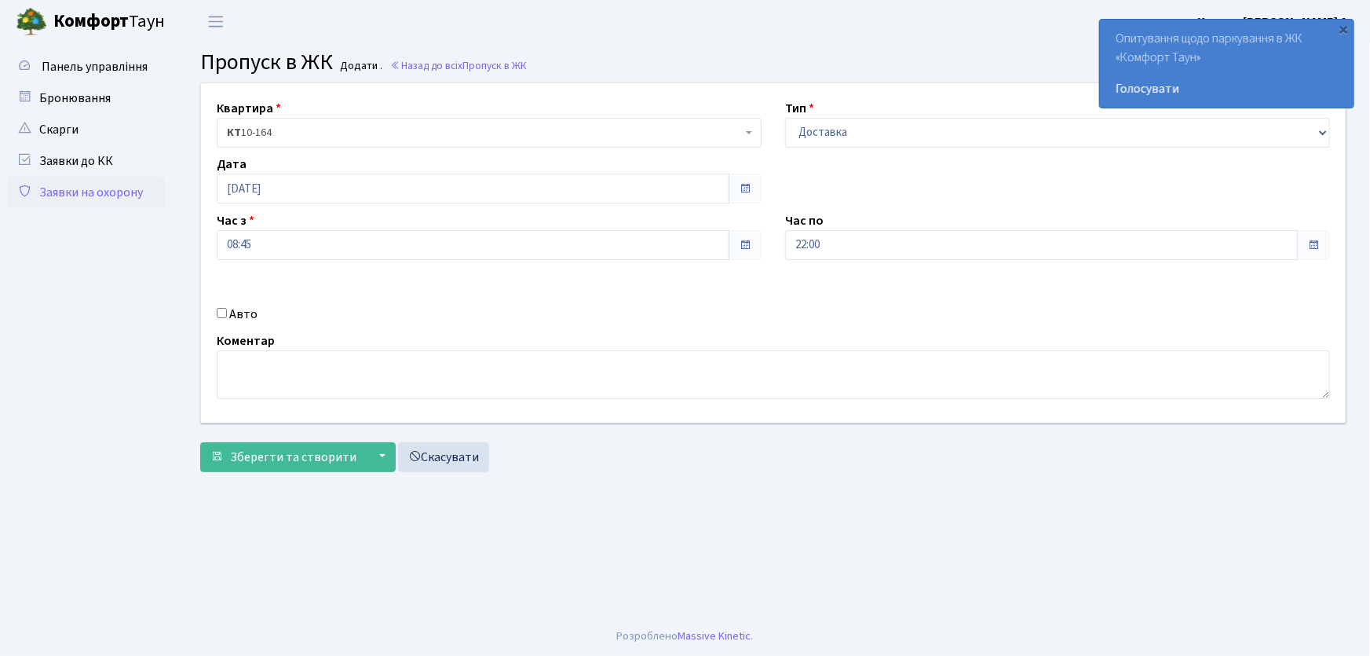
click at [223, 314] on input "Авто" at bounding box center [222, 313] width 10 height 10
checkbox input "true"
type input "КА1508СЕ"
click at [200, 442] on button "Зберегти та створити" at bounding box center [283, 457] width 166 height 30
click at [825, 140] on select "- Доставка Таксі Гості Сервіс" at bounding box center [1057, 133] width 545 height 30
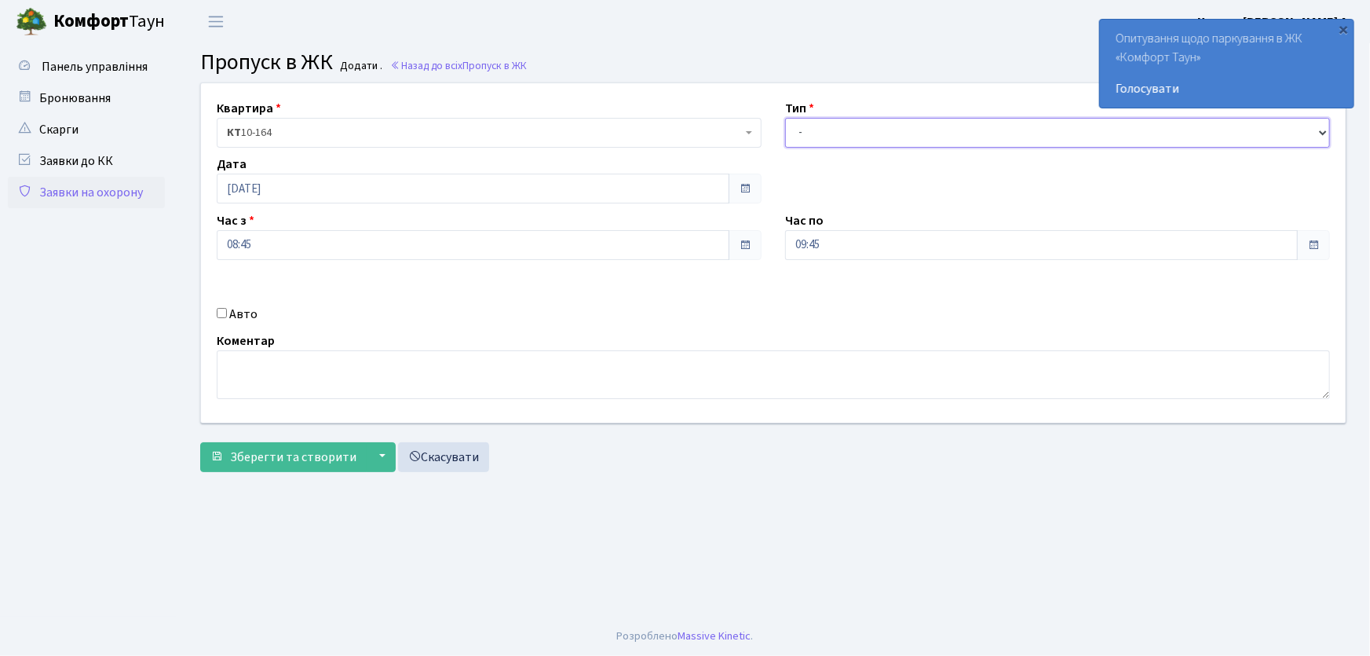
select select "1"
click at [785, 118] on select "- Доставка Таксі Гості Сервіс" at bounding box center [1057, 133] width 545 height 30
drag, startPoint x: 850, startPoint y: 232, endPoint x: 729, endPoint y: 243, distance: 121.4
click at [730, 243] on div "Квартира <b>КТ</b>&nbsp;&nbsp;&nbsp;&nbsp;10-164 КТ 10-164 Тип - Доставка Таксі…" at bounding box center [773, 252] width 1168 height 339
type input "22:00"
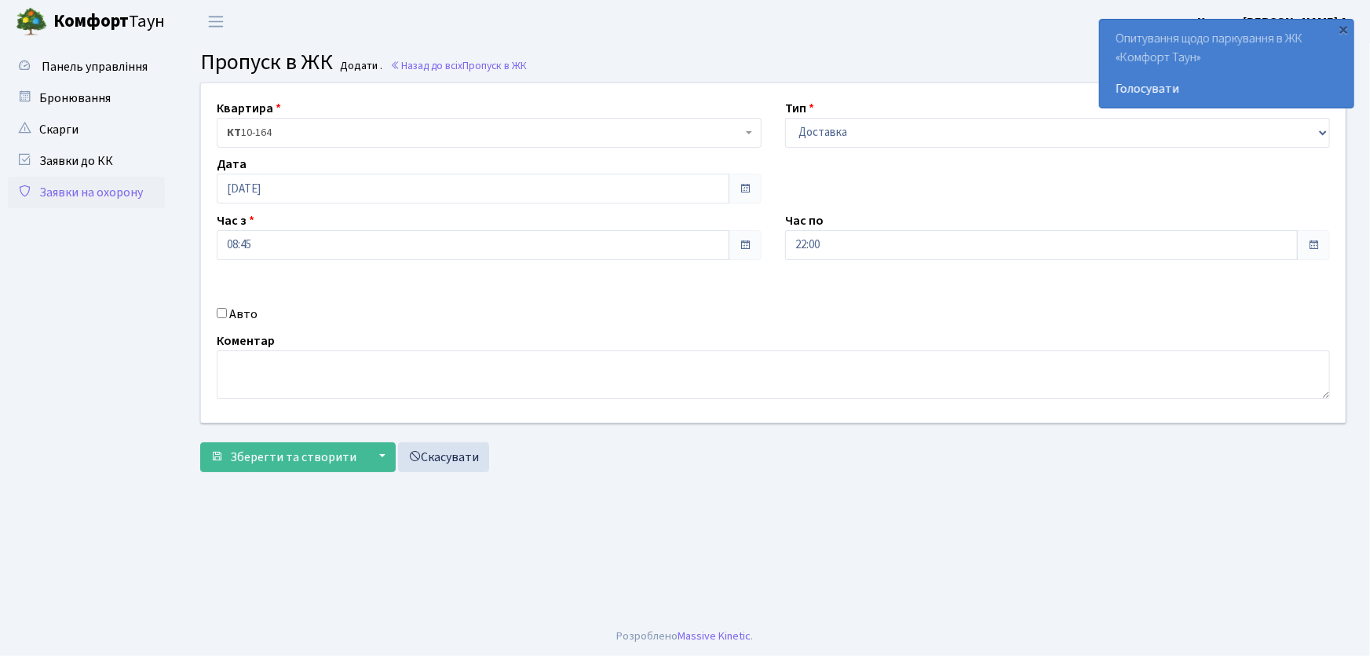
click at [221, 314] on input "Авто" at bounding box center [222, 313] width 10 height 10
checkbox input "true"
click at [940, 284] on div "Держ. номер аі7" at bounding box center [1057, 295] width 568 height 57
click at [812, 298] on input "аі7" at bounding box center [1057, 301] width 545 height 30
type input "АІ7512РХ"
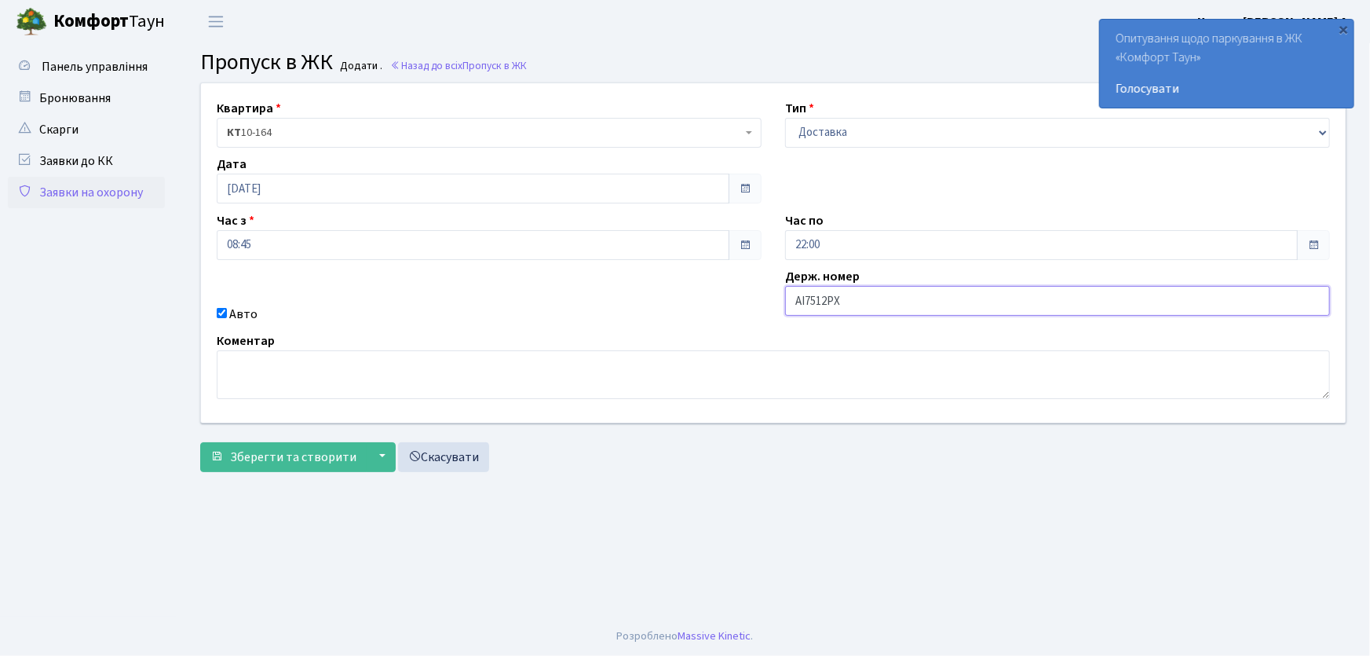
click at [200, 442] on button "Зберегти та створити" at bounding box center [283, 457] width 166 height 30
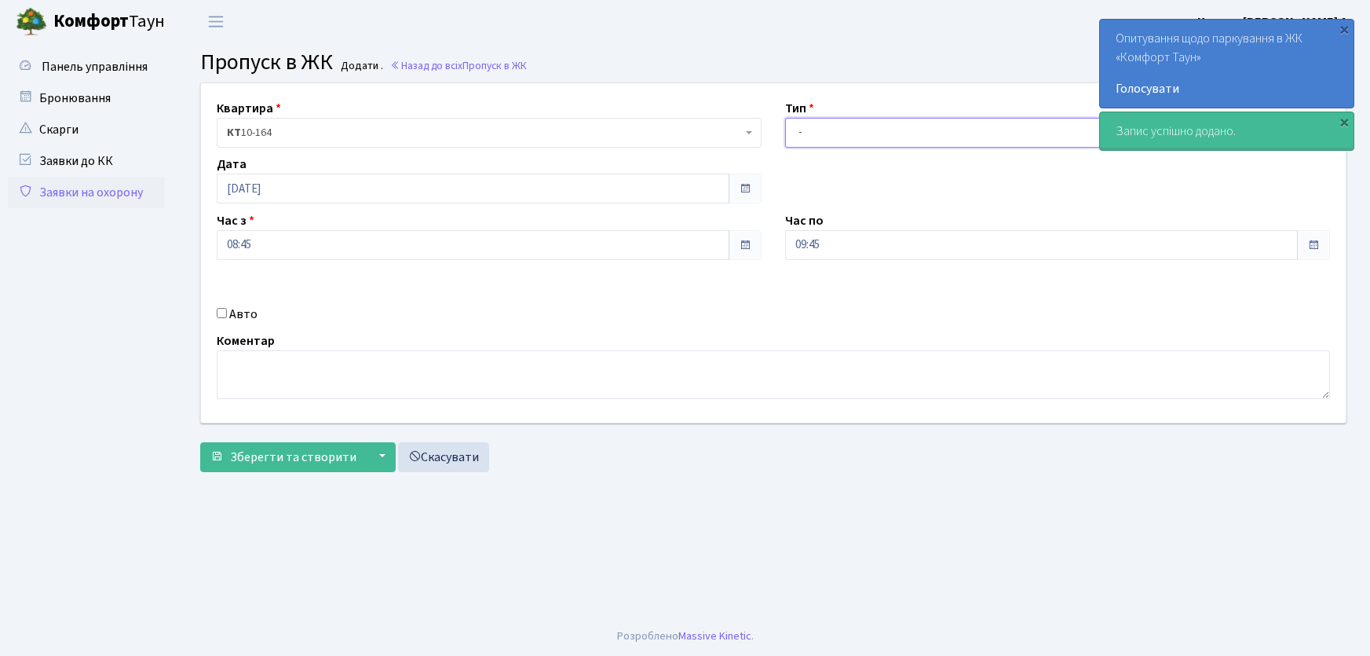
drag, startPoint x: 0, startPoint y: 0, endPoint x: 806, endPoint y: 146, distance: 819.5
click at [800, 133] on select "- Доставка Таксі Гості Сервіс" at bounding box center [1057, 133] width 545 height 30
select select "3"
click at [785, 118] on select "- Доставка Таксі Гості Сервіс" at bounding box center [1057, 133] width 545 height 30
drag, startPoint x: 821, startPoint y: 247, endPoint x: 784, endPoint y: 247, distance: 36.9
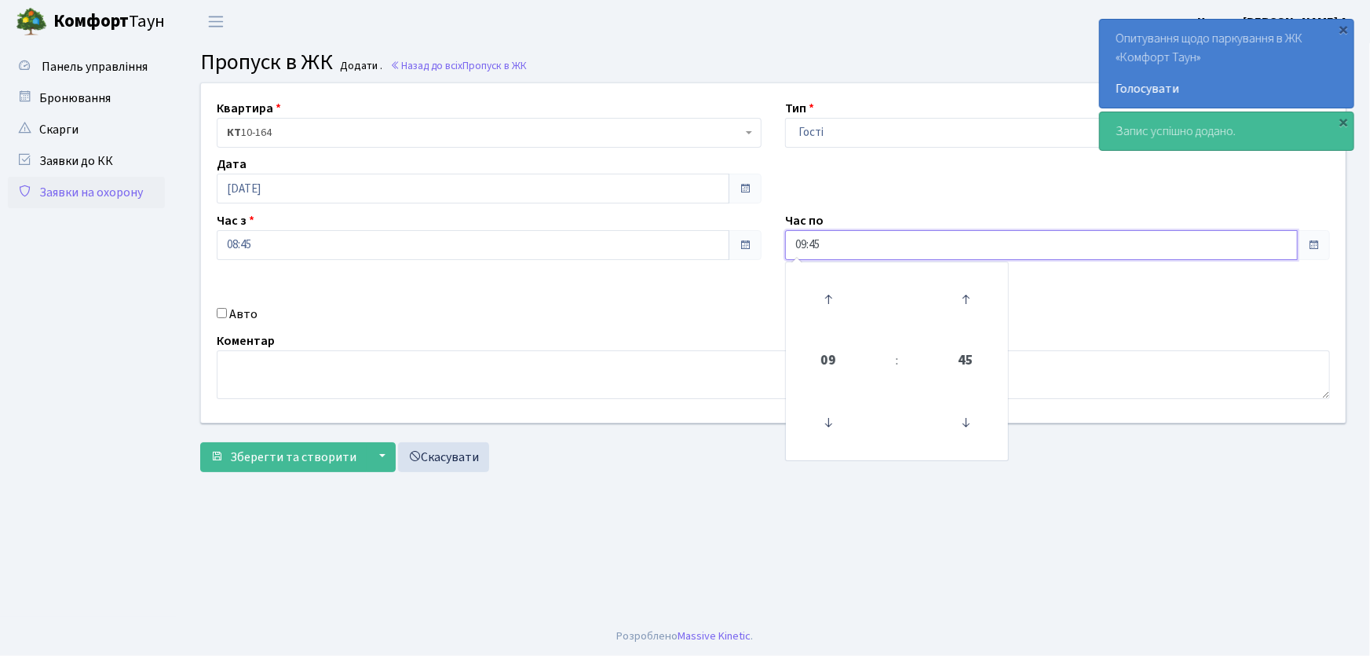
click at [784, 247] on div "Час по 09:45 09 : 45 00 01 02 03 04 05 06 07 08 09 10 11 12 13 14 15 16 17 18 1…" at bounding box center [1057, 235] width 568 height 49
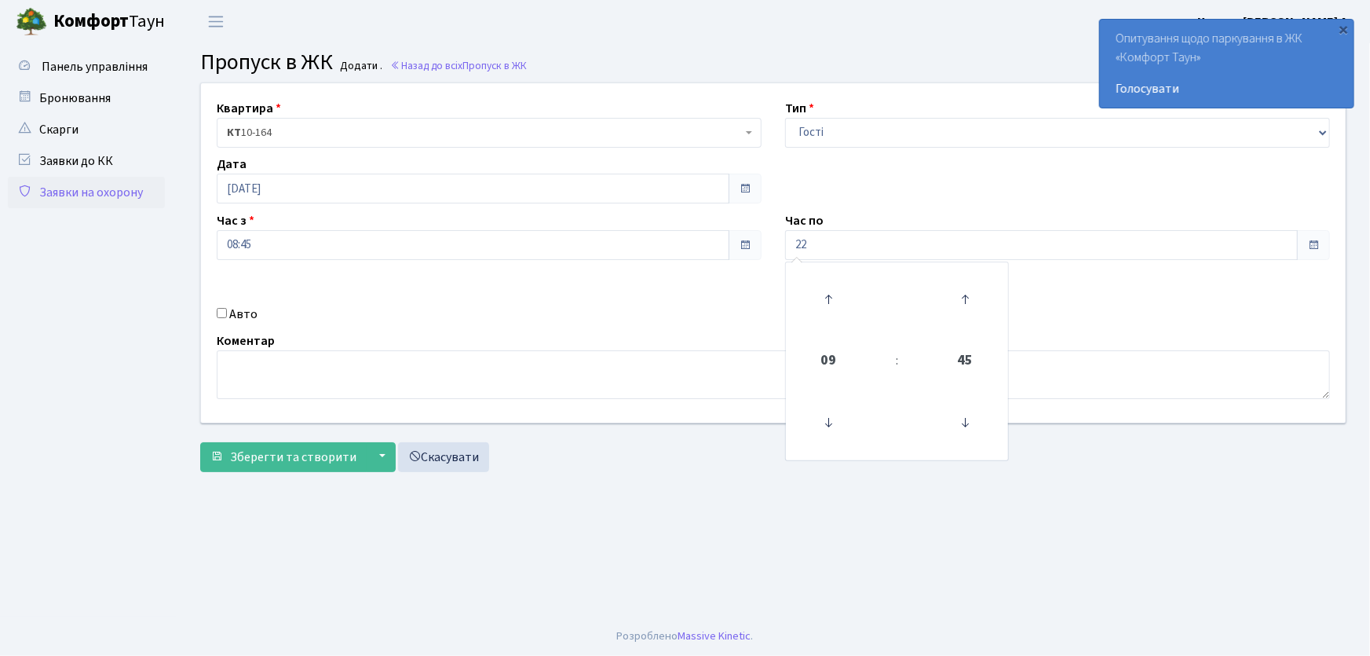
type input "22:00"
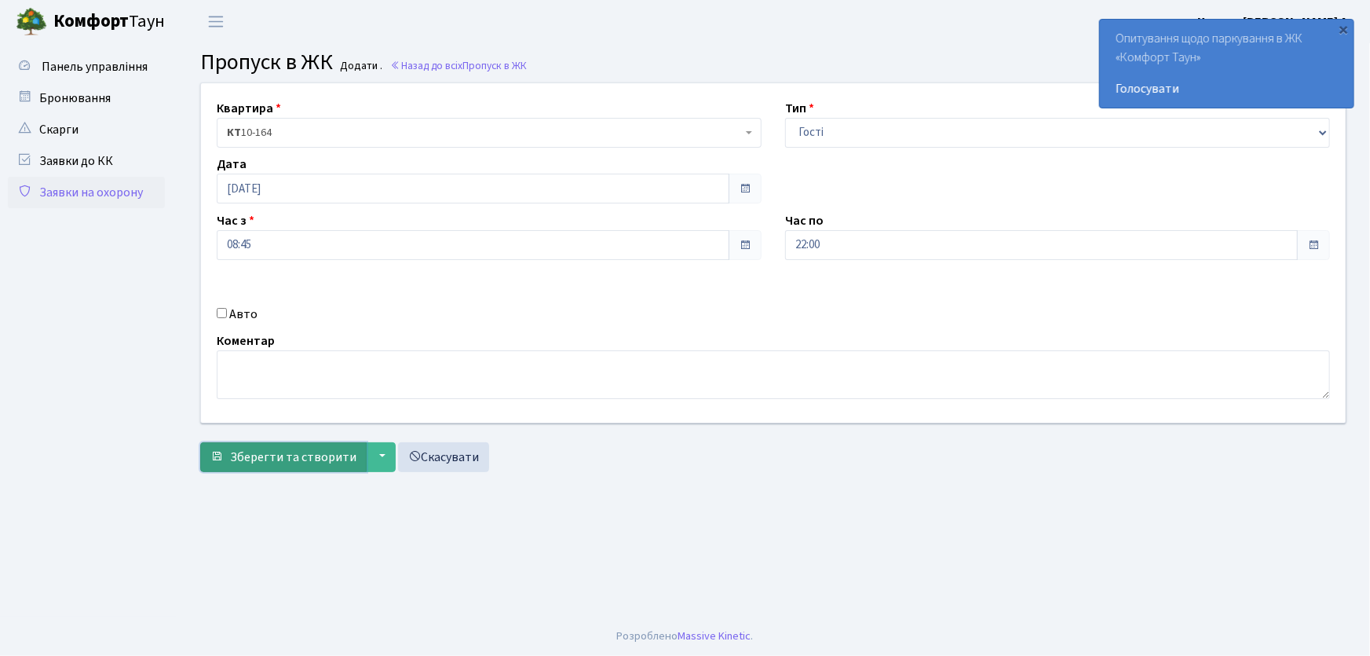
click at [280, 456] on span "Зберегти та створити" at bounding box center [293, 456] width 126 height 17
click at [806, 561] on main "Admin Пропуск в ЖК Додати Пропуск в ЖК Додати . Назад до всіх Пропуск в ЖК Квар…" at bounding box center [773, 329] width 1193 height 573
drag, startPoint x: 846, startPoint y: 133, endPoint x: 846, endPoint y: 143, distance: 9.5
click at [846, 133] on select "- Доставка Таксі Гості Сервіс" at bounding box center [1057, 133] width 545 height 30
select select "1"
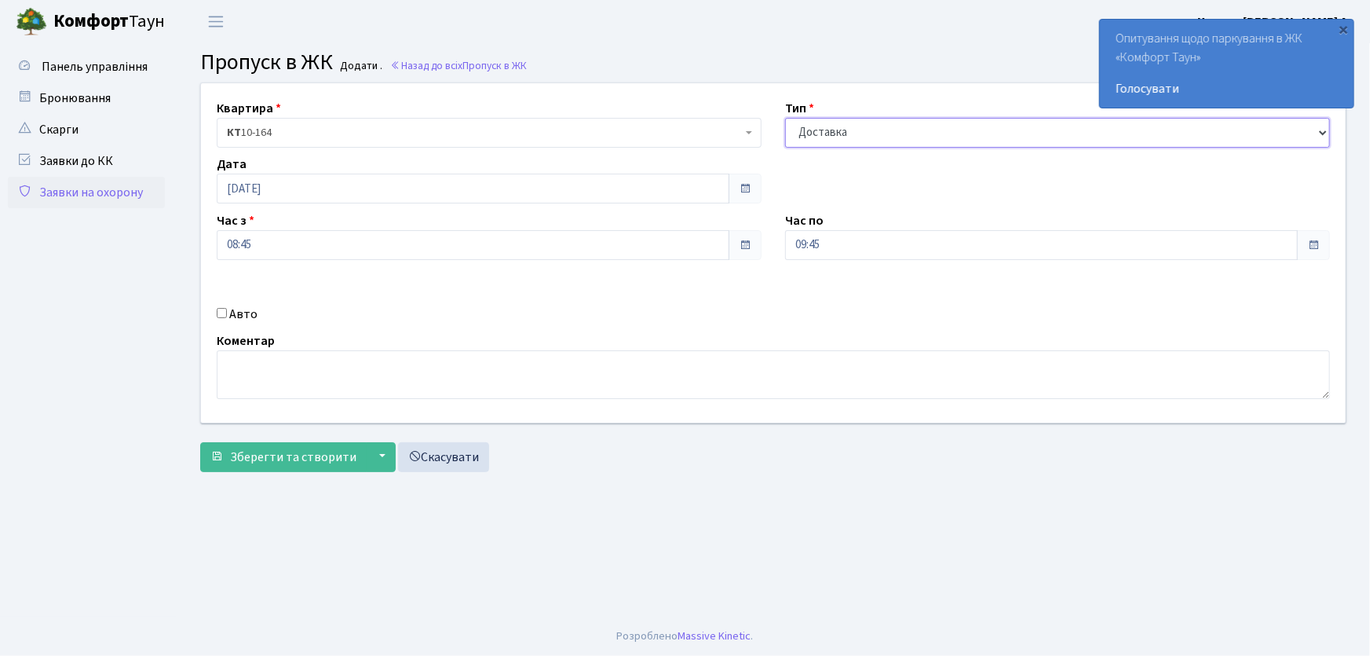
click at [785, 118] on select "- Доставка Таксі Гості Сервіс" at bounding box center [1057, 133] width 545 height 30
drag, startPoint x: 849, startPoint y: 248, endPoint x: 704, endPoint y: 258, distance: 145.6
click at [704, 258] on div "Квартира <b>КТ</b>&nbsp;&nbsp;&nbsp;&nbsp;10-164 КТ 10-164 Тип - Доставка Таксі…" at bounding box center [773, 252] width 1168 height 339
type input "22:00"
click at [225, 313] on input "Авто" at bounding box center [222, 313] width 10 height 10
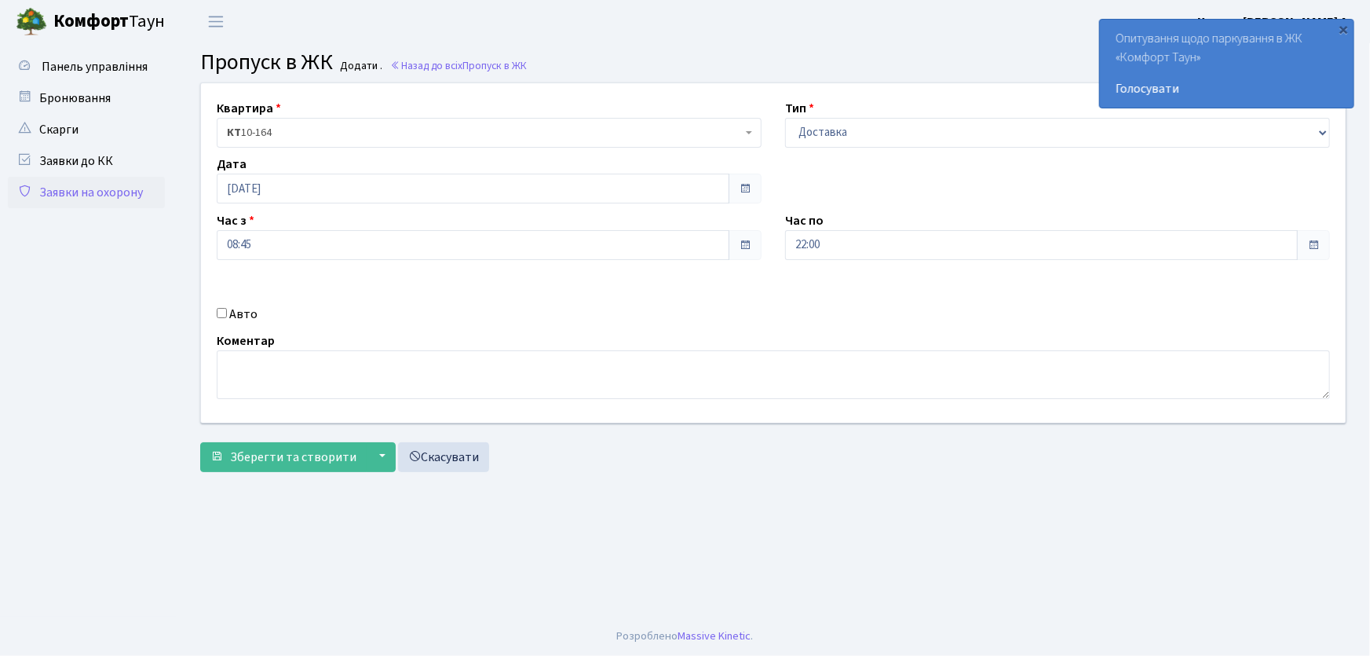
checkbox input "true"
type input "АІ8813НІ"
